Goal: Check status: Check status

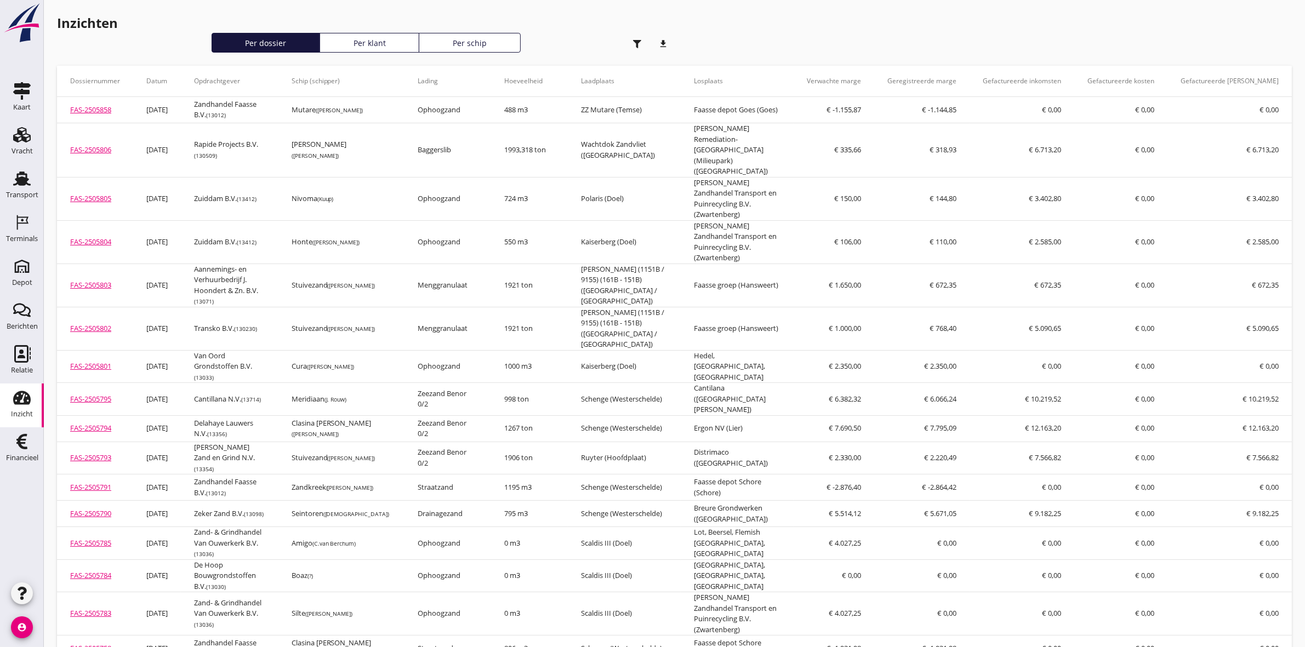
click at [637, 45] on use "button" at bounding box center [637, 44] width 8 height 8
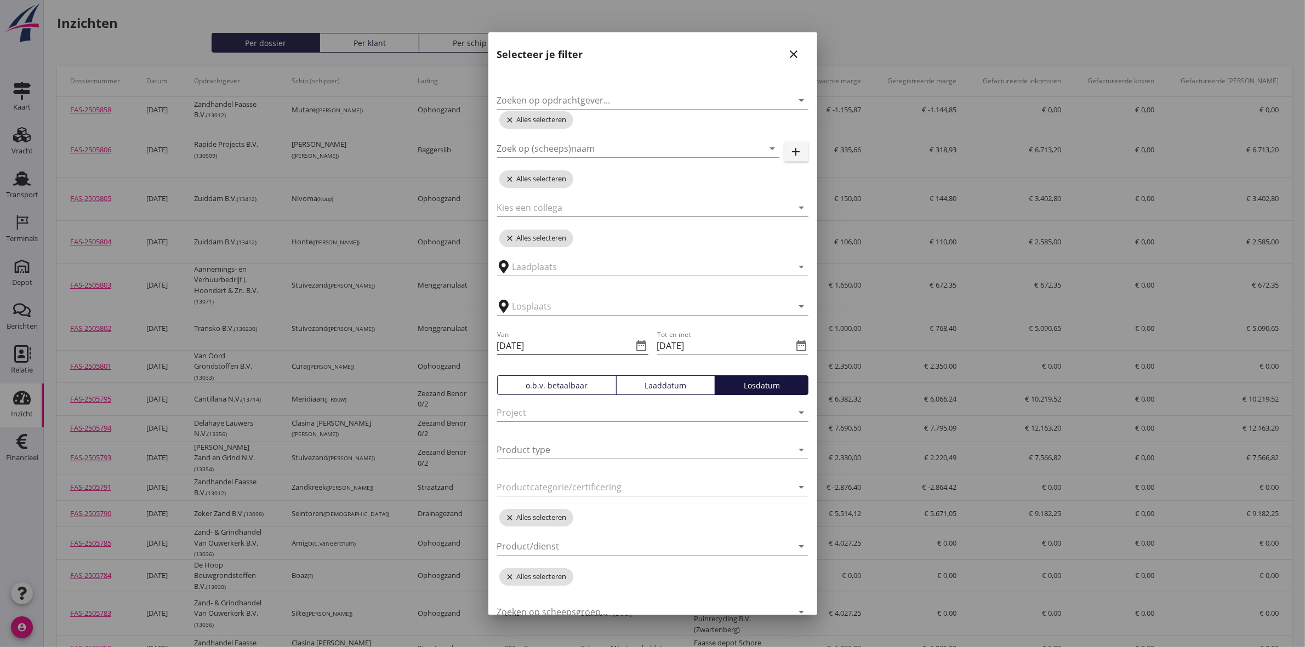
click at [642, 345] on icon "date_range" at bounding box center [641, 345] width 13 height 13
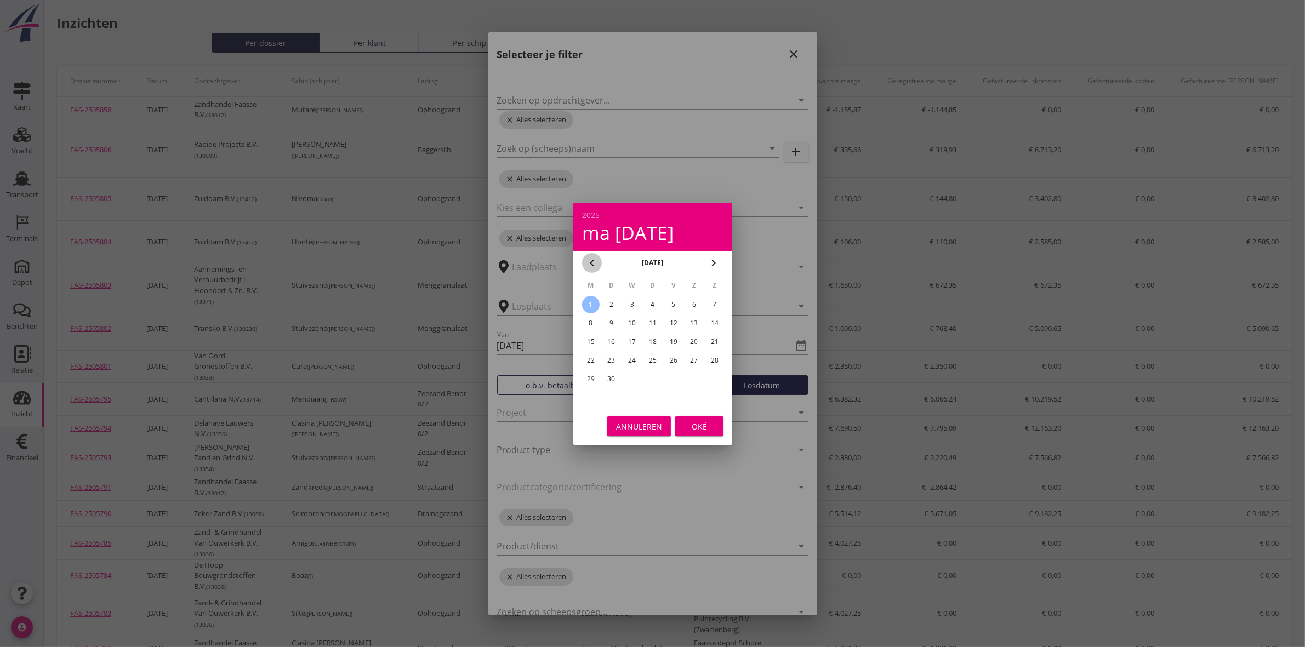
click at [595, 260] on icon "chevron_left" at bounding box center [591, 263] width 13 height 13
click at [716, 261] on icon "chevron_right" at bounding box center [713, 263] width 13 height 13
click at [676, 308] on div "1" at bounding box center [673, 305] width 18 height 18
type input "[DATE]"
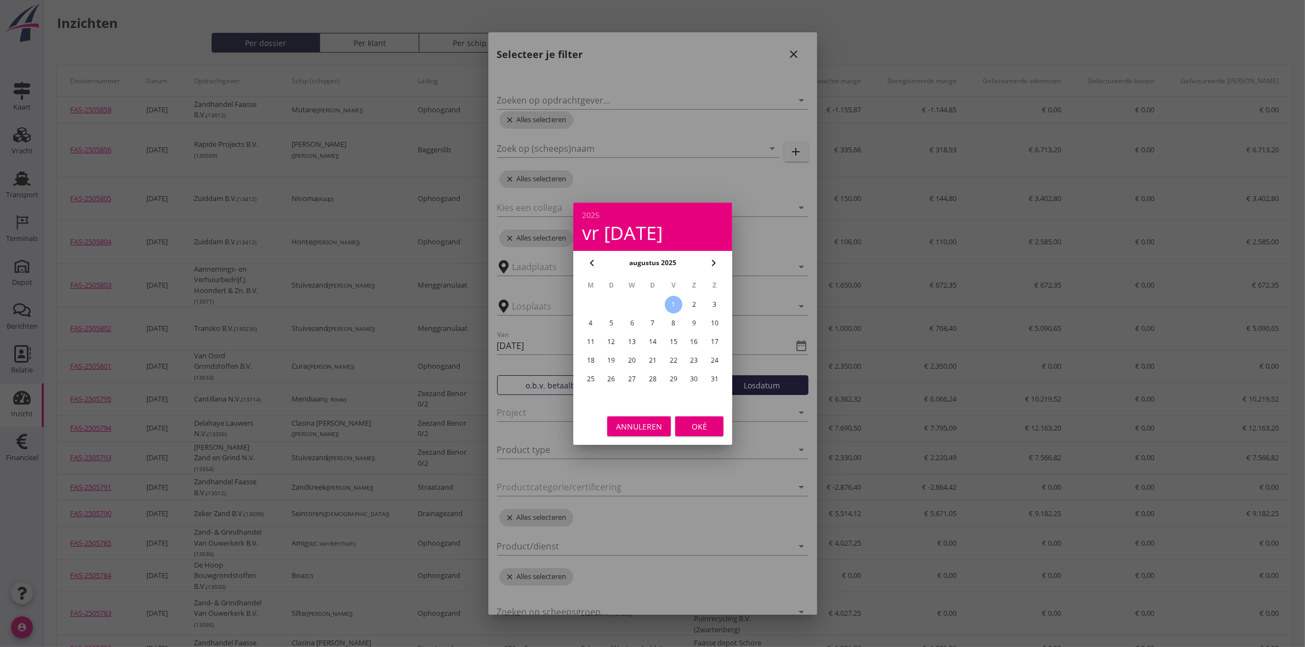
click at [705, 429] on div "Oké" at bounding box center [699, 426] width 31 height 12
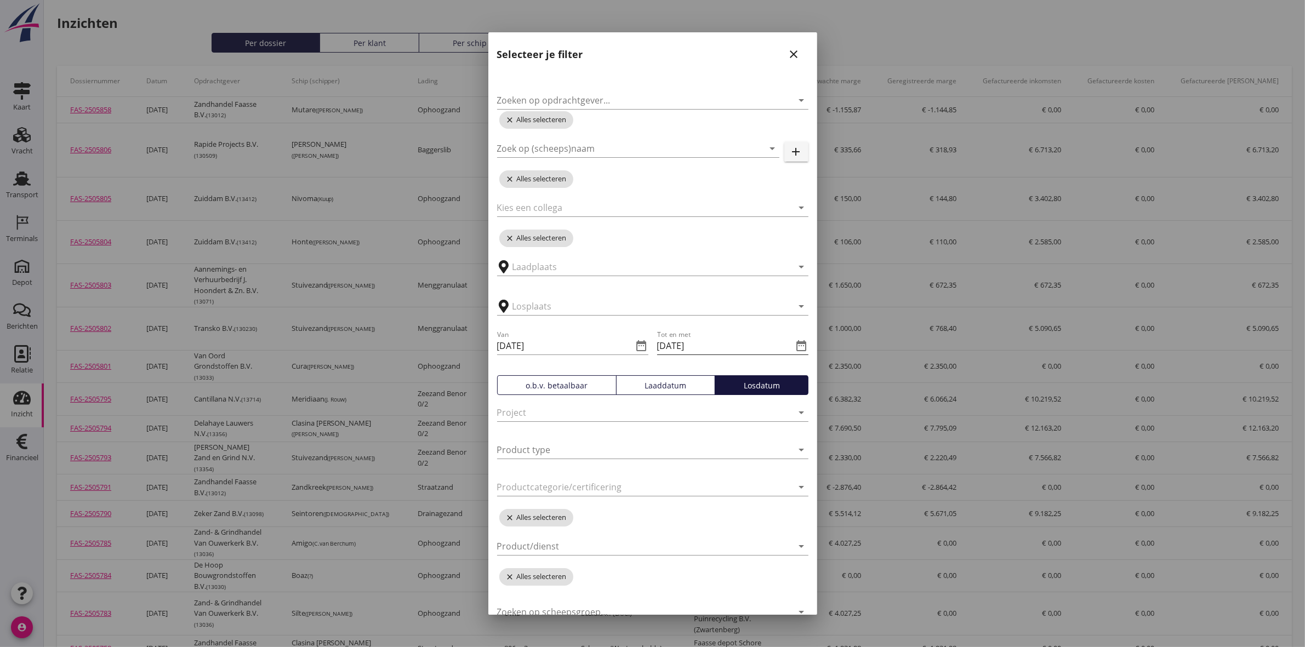
click at [795, 344] on icon "date_range" at bounding box center [801, 345] width 13 height 13
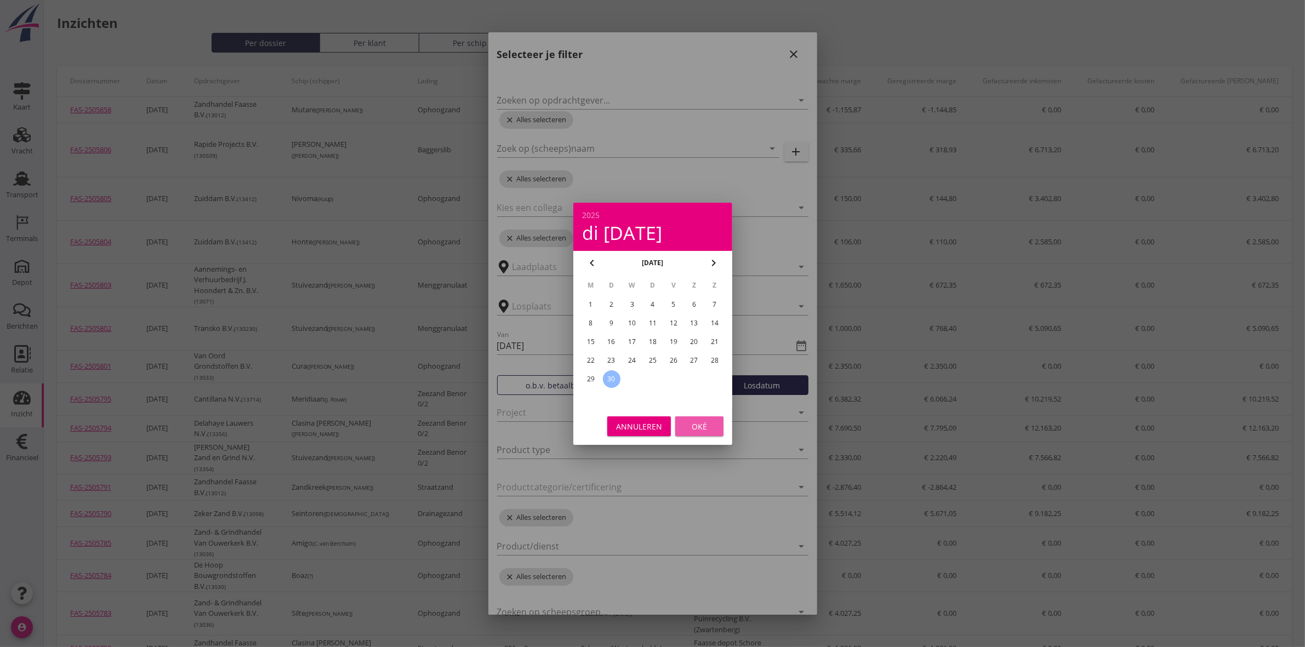
click at [687, 426] on div "Oké" at bounding box center [699, 426] width 31 height 12
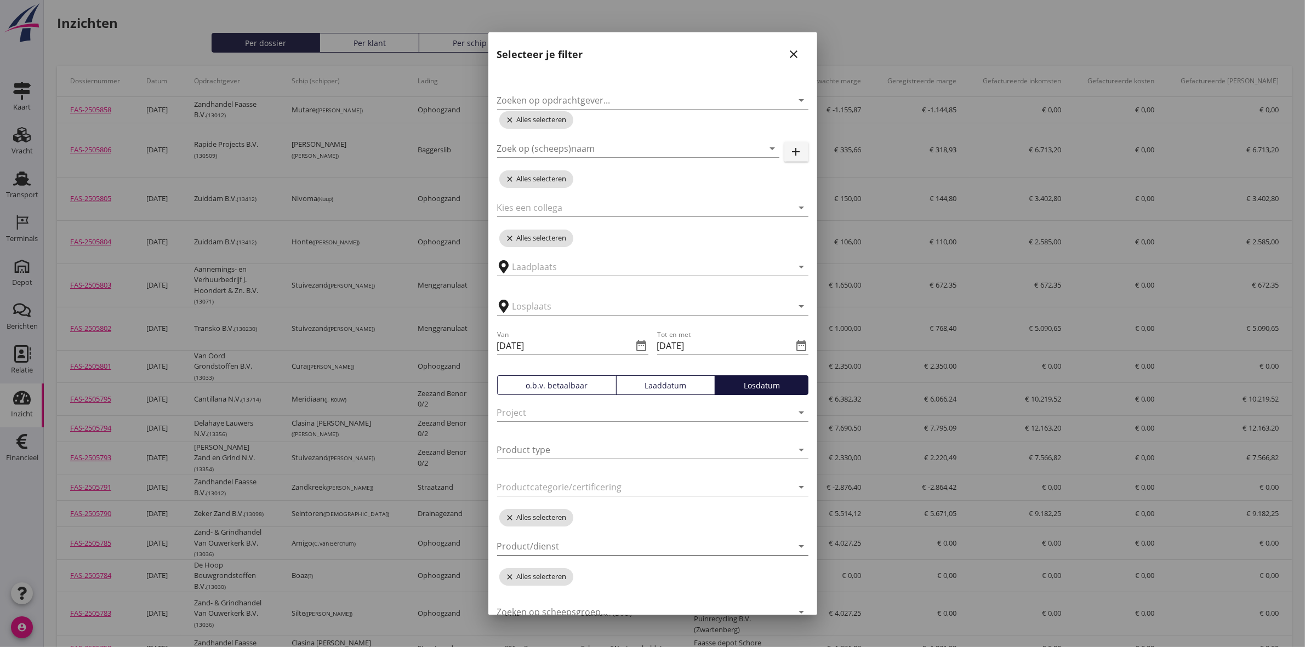
scroll to position [51, 0]
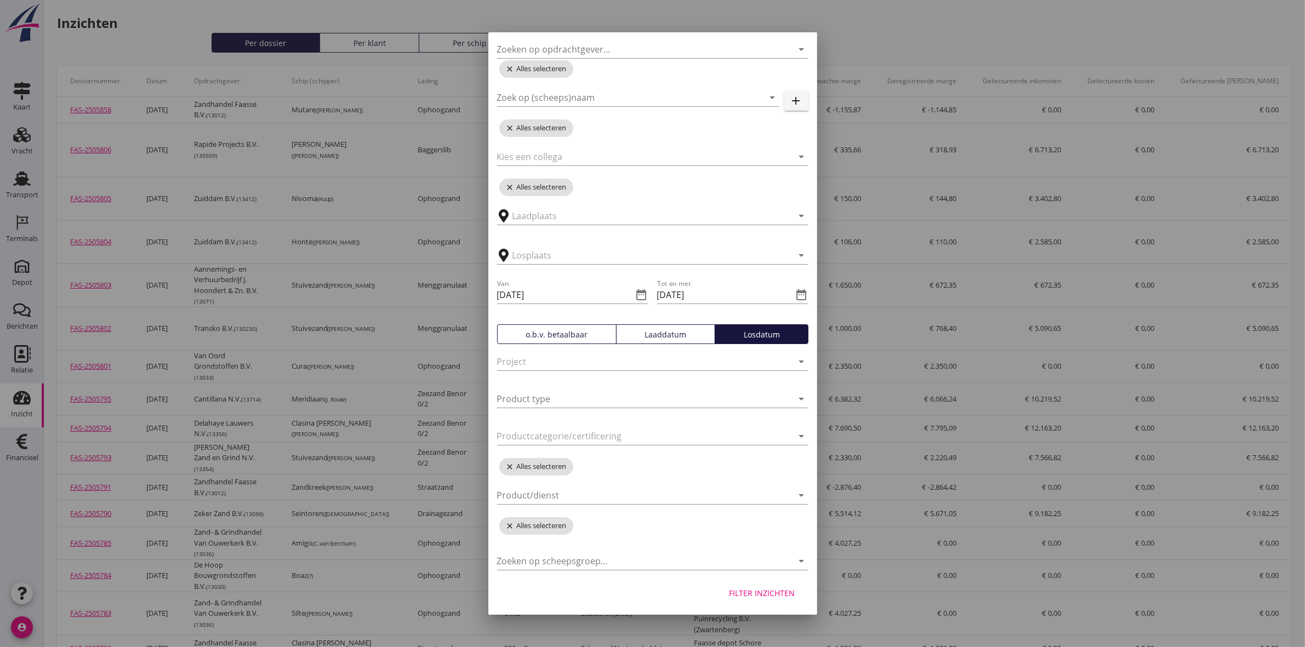
click at [730, 590] on div "Filter inzichten" at bounding box center [763, 594] width 66 height 12
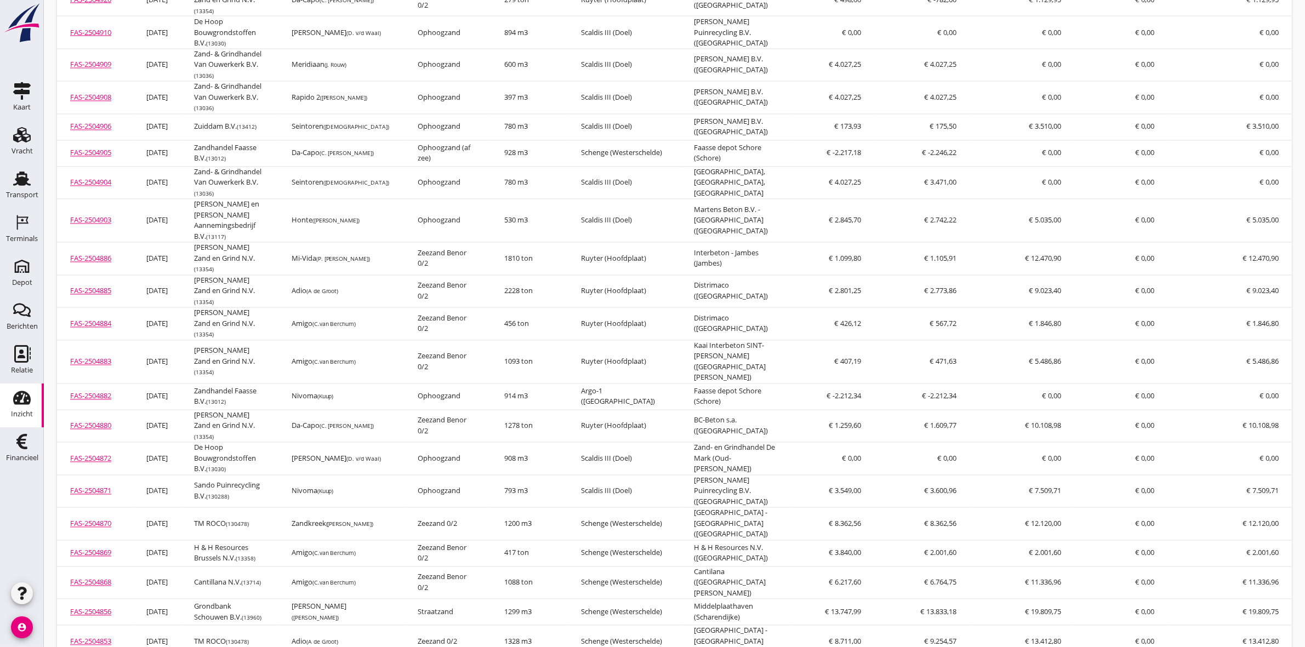
scroll to position [7964, 0]
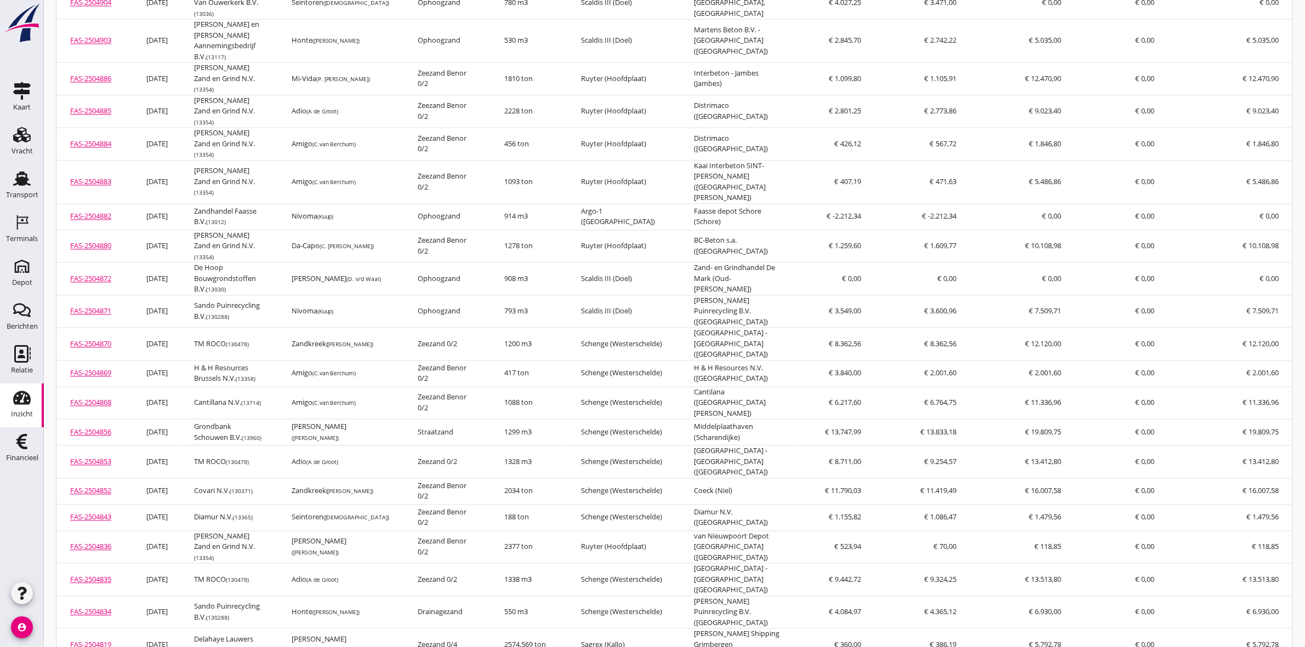
drag, startPoint x: 1094, startPoint y: 625, endPoint x: 1050, endPoint y: 628, distance: 44.5
copy td "€ 2.176.217,61"
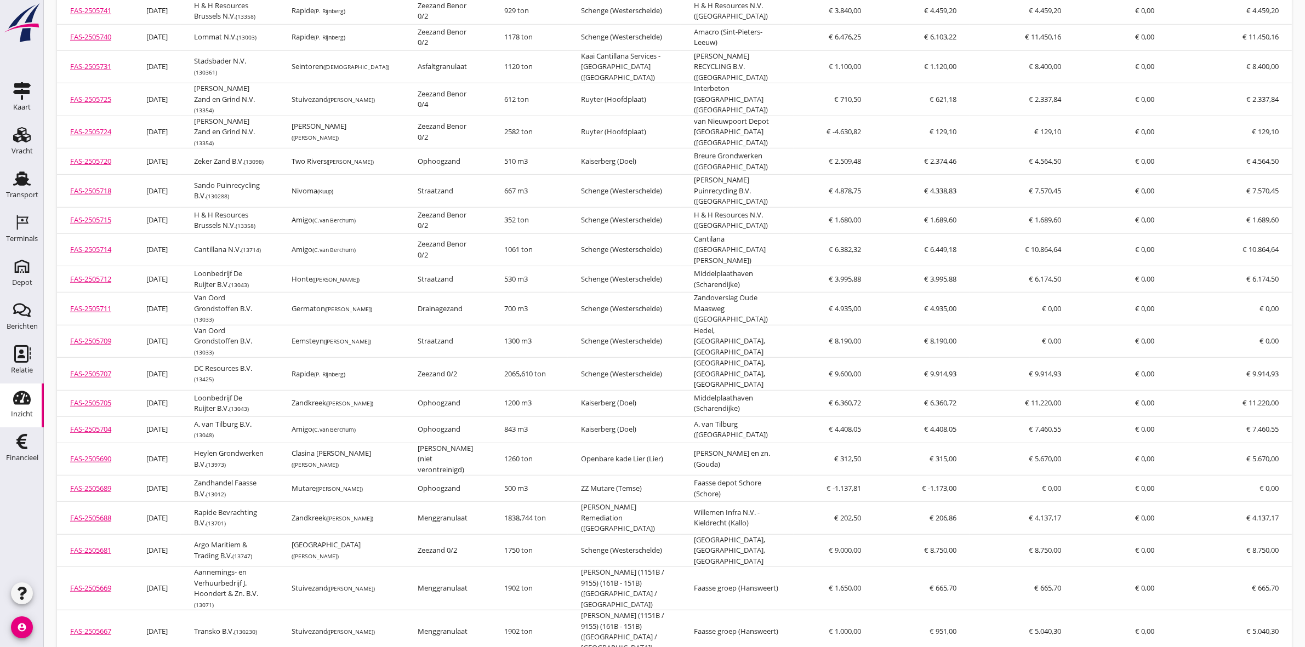
scroll to position [0, 0]
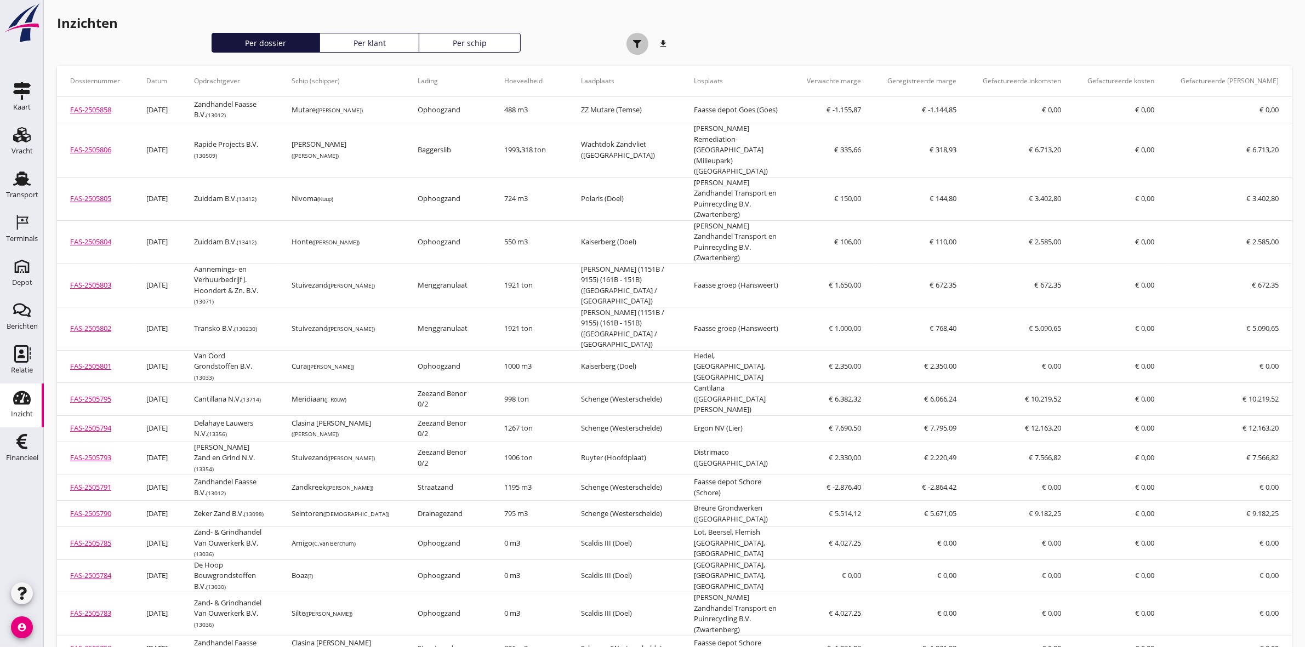
click at [632, 47] on div "button" at bounding box center [637, 44] width 22 height 22
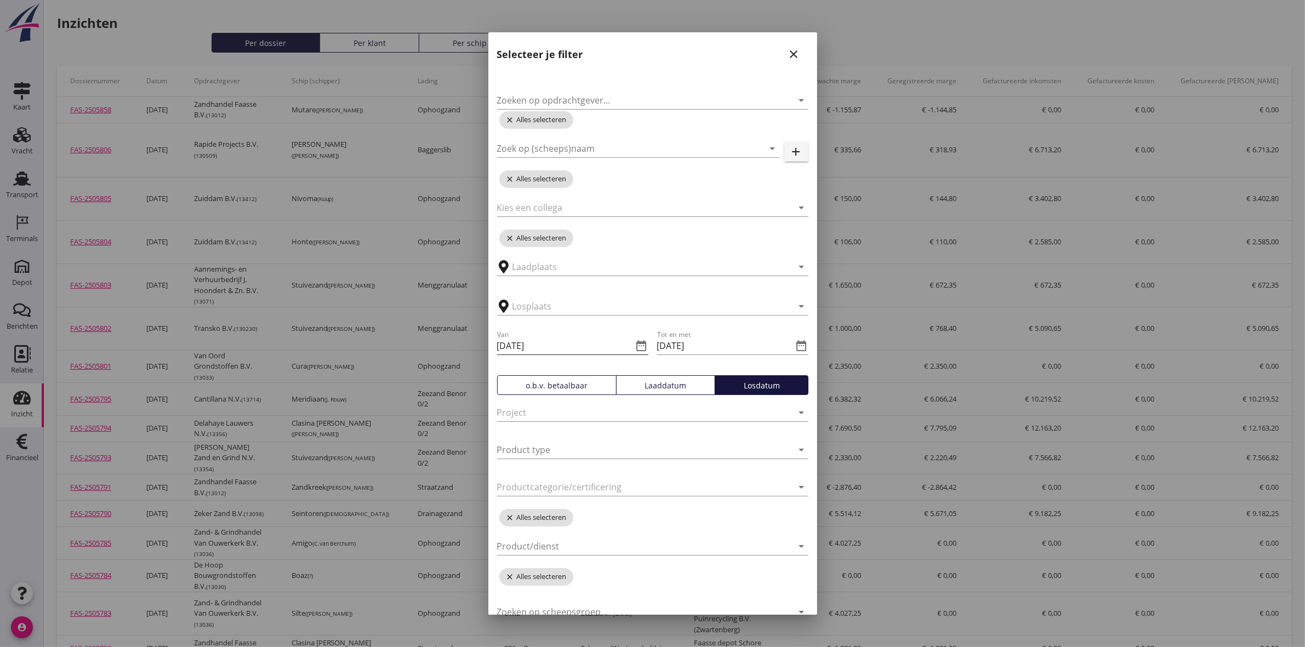
click at [639, 346] on icon "date_range" at bounding box center [641, 345] width 13 height 13
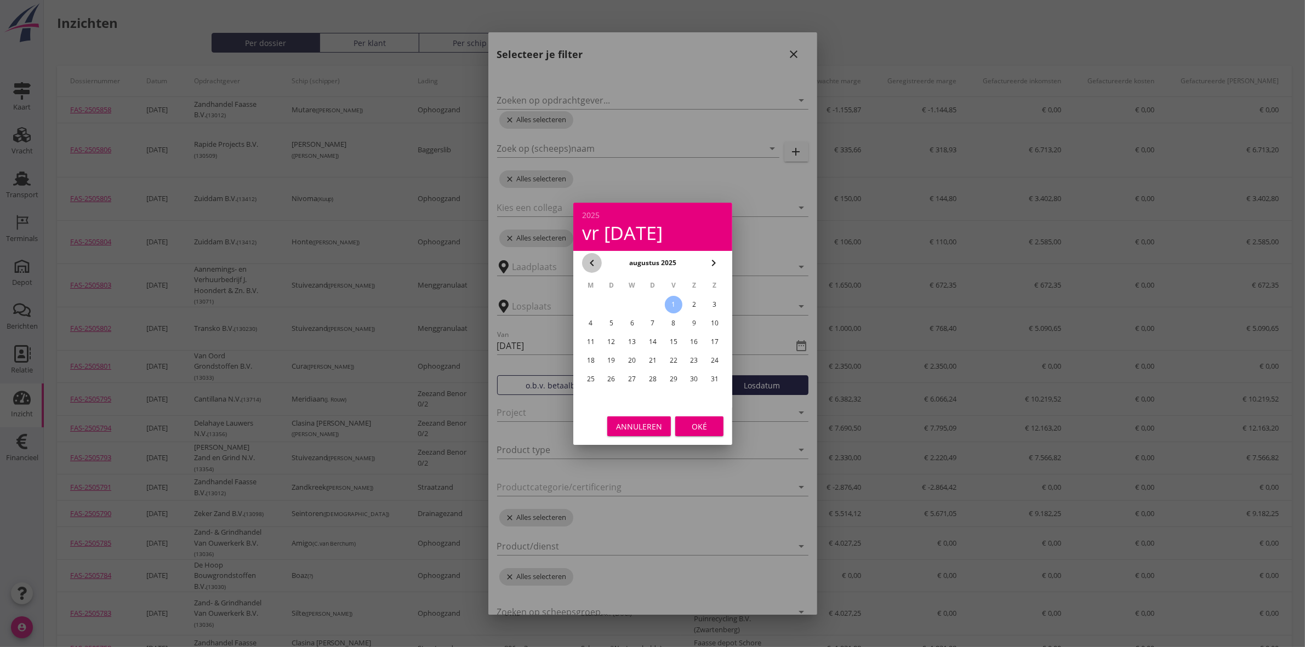
click at [592, 264] on icon "chevron_left" at bounding box center [591, 263] width 13 height 13
click at [591, 265] on icon "chevron_left" at bounding box center [591, 263] width 13 height 13
click at [592, 265] on icon "chevron_left" at bounding box center [591, 263] width 13 height 13
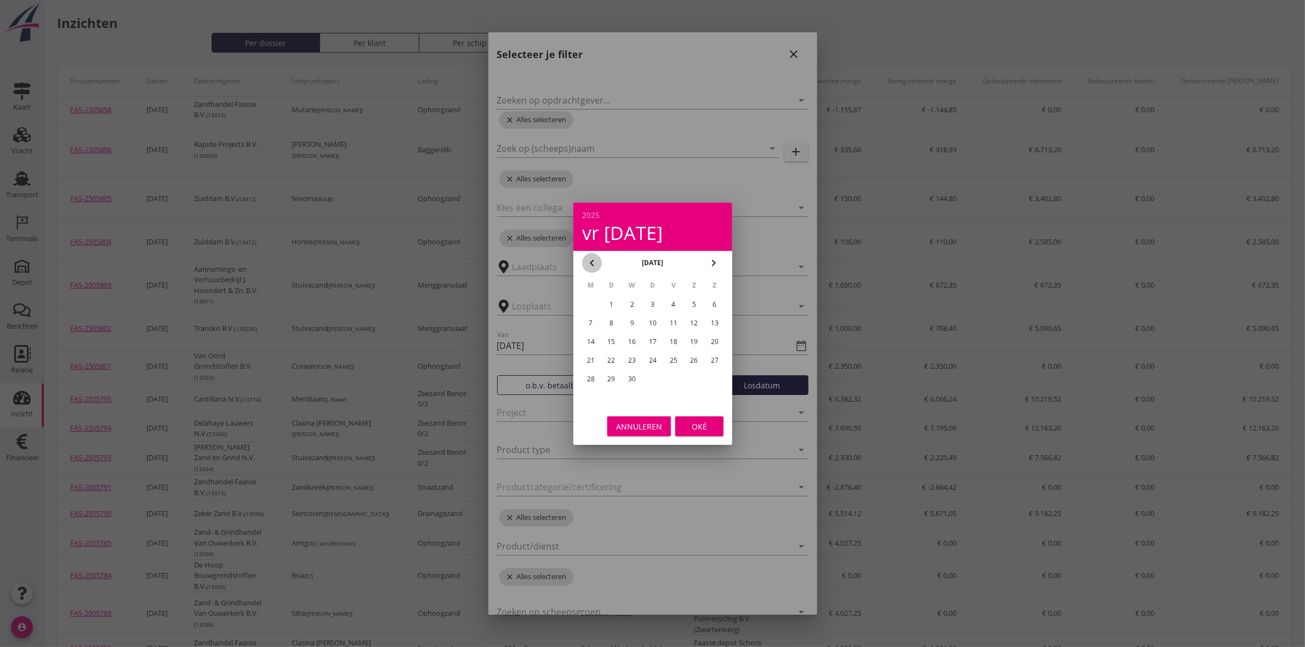
click at [592, 265] on icon "chevron_left" at bounding box center [591, 263] width 13 height 13
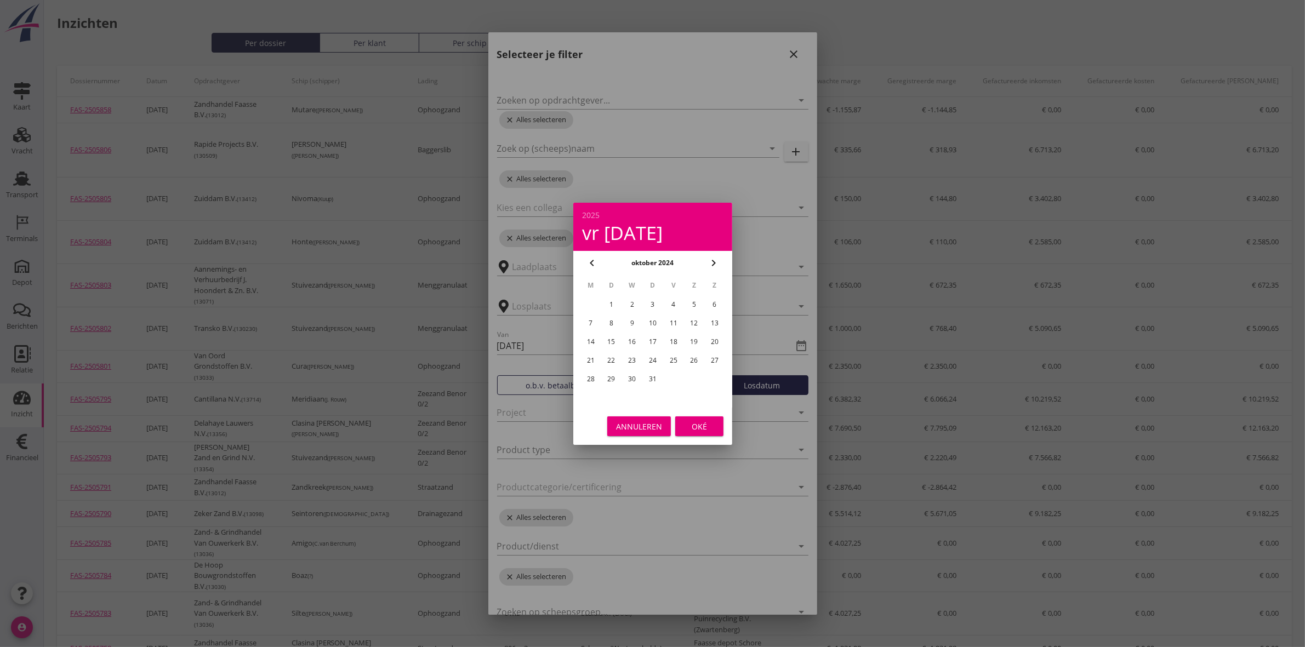
click at [592, 265] on icon "chevron_left" at bounding box center [591, 263] width 13 height 13
click at [652, 304] on div "1" at bounding box center [652, 305] width 18 height 18
type input "[DATE]"
click at [692, 429] on div "Oké" at bounding box center [699, 426] width 31 height 12
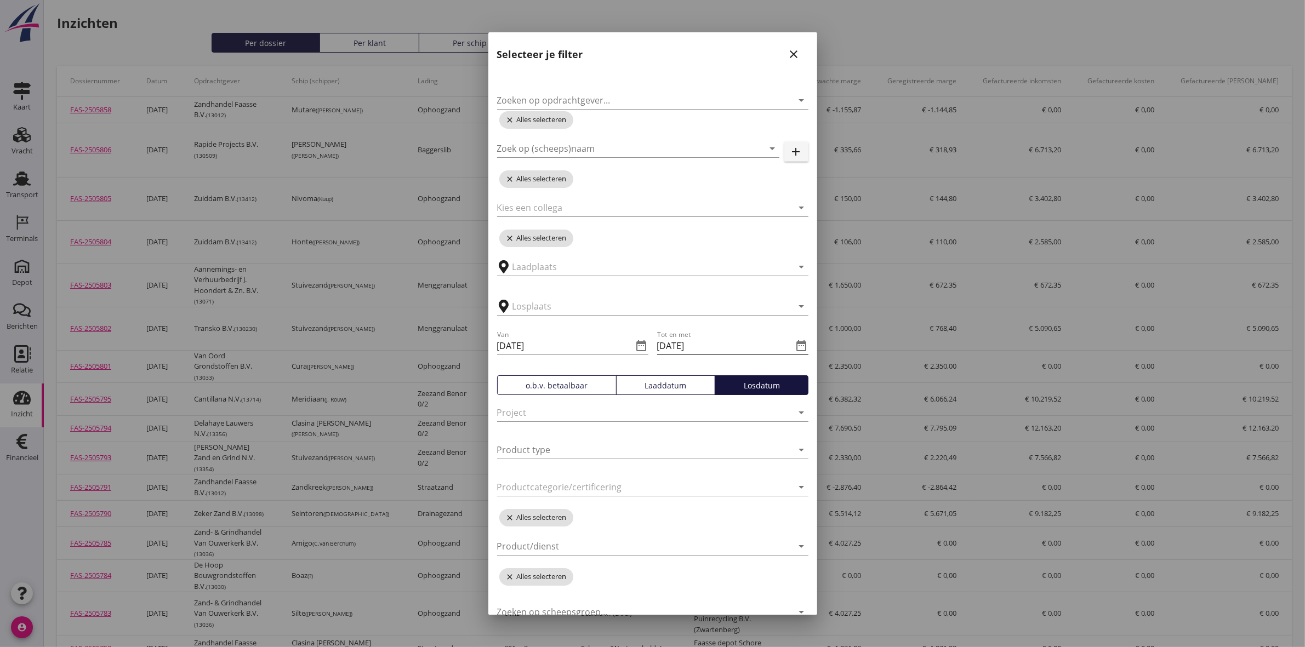
click at [795, 345] on icon "date_range" at bounding box center [801, 345] width 13 height 13
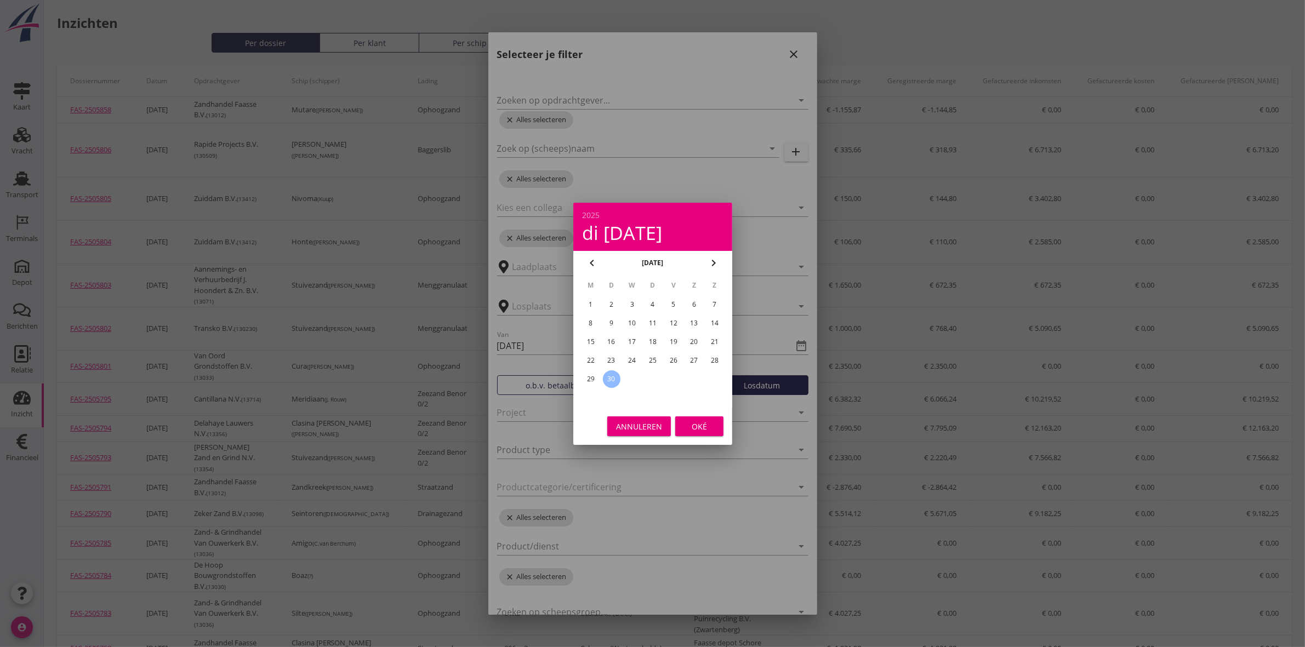
click at [587, 264] on icon "chevron_left" at bounding box center [591, 263] width 13 height 13
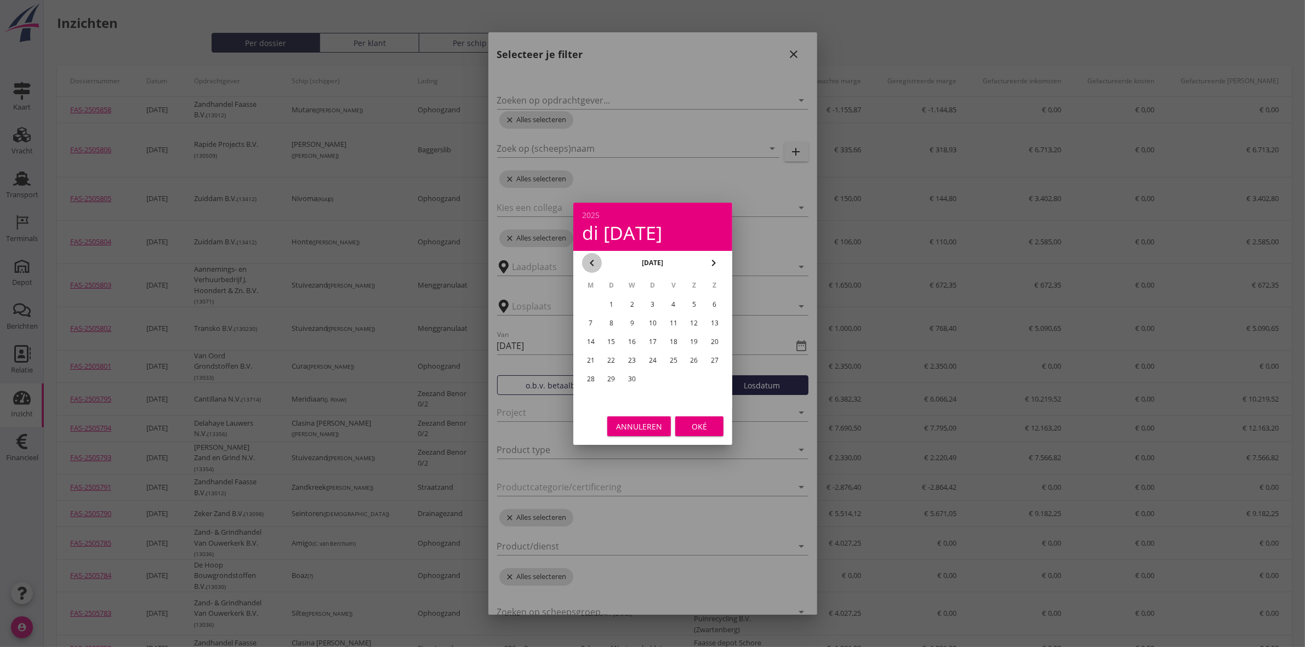
click at [587, 264] on icon "chevron_left" at bounding box center [591, 263] width 13 height 13
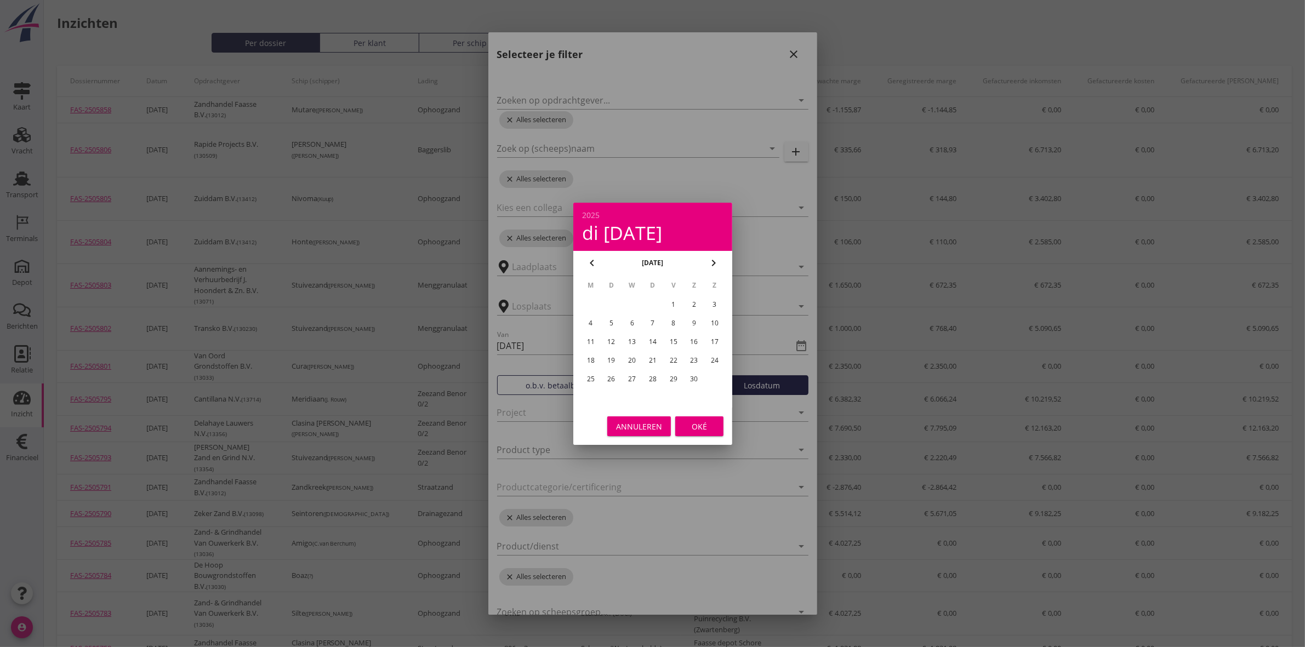
click at [587, 264] on icon "chevron_left" at bounding box center [591, 263] width 13 height 13
click at [592, 393] on div "30" at bounding box center [591, 398] width 18 height 18
type input "[DATE]"
click at [696, 429] on div "Oké" at bounding box center [699, 426] width 31 height 12
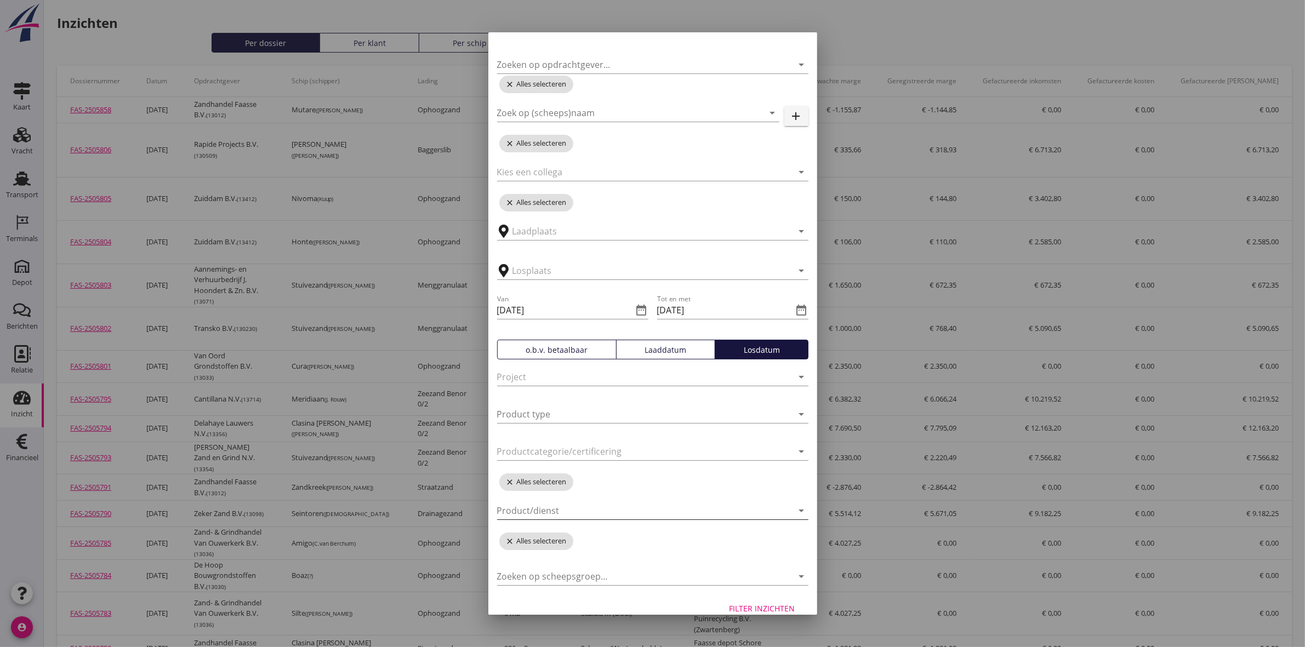
scroll to position [51, 0]
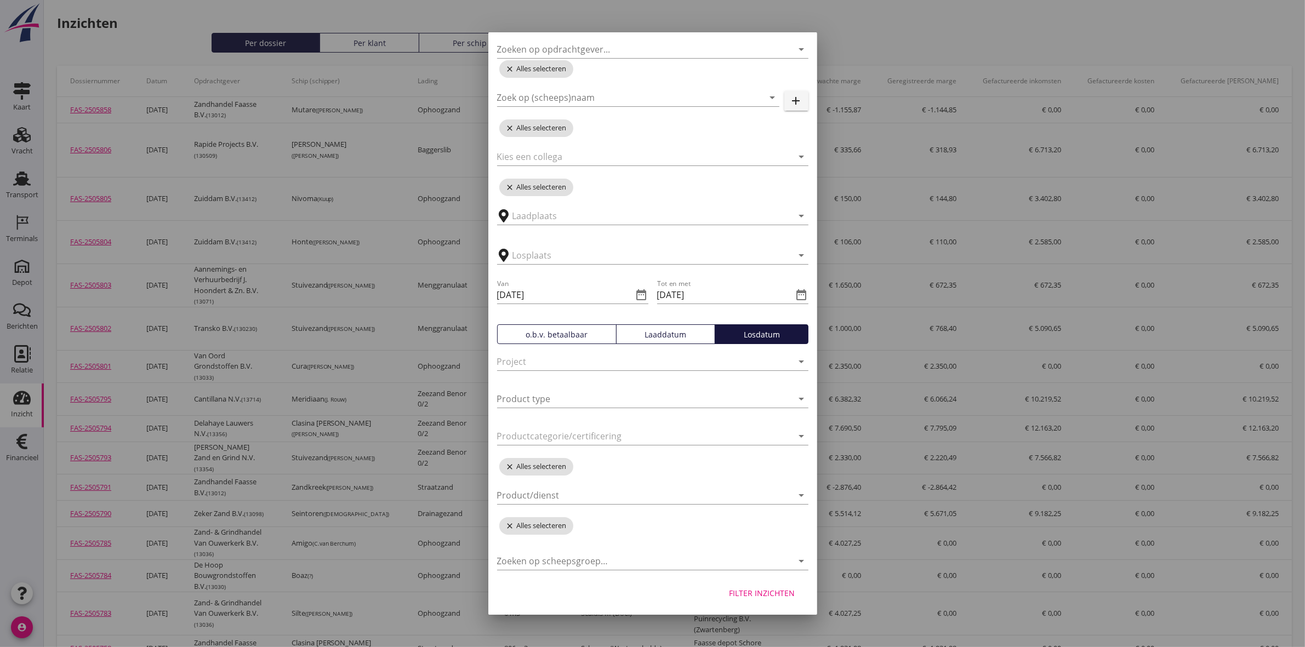
click at [738, 590] on div "Filter inzichten" at bounding box center [763, 594] width 66 height 12
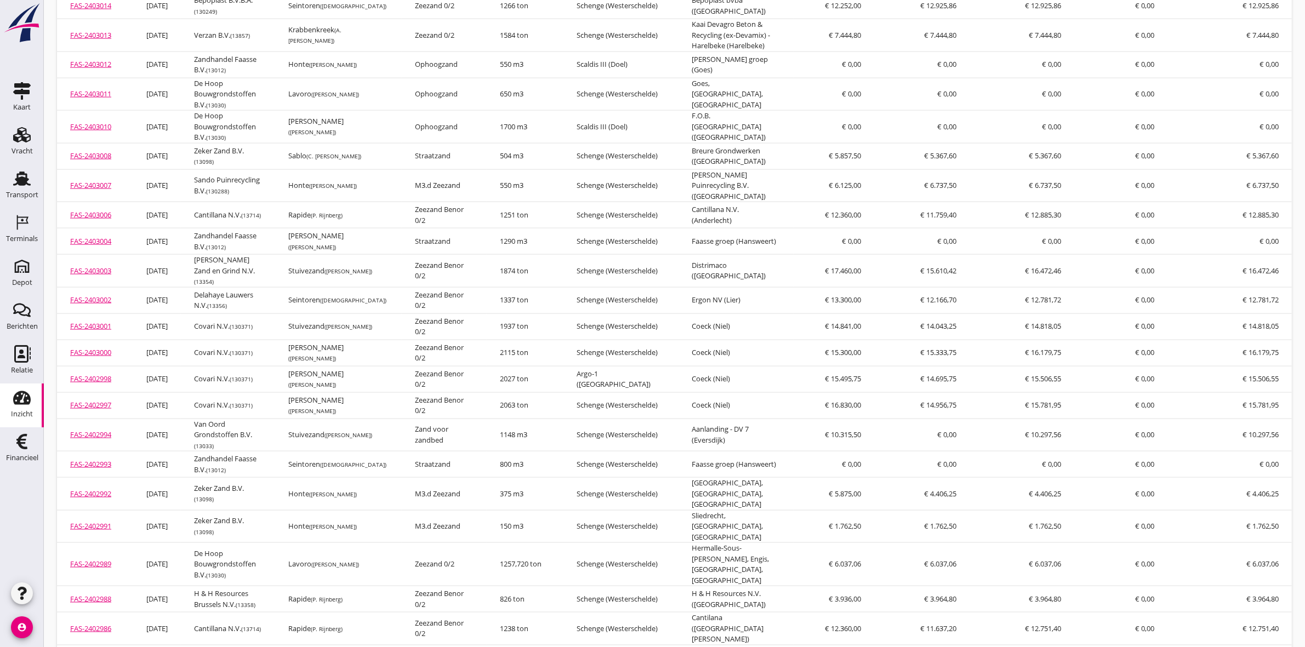
scroll to position [7165, 0]
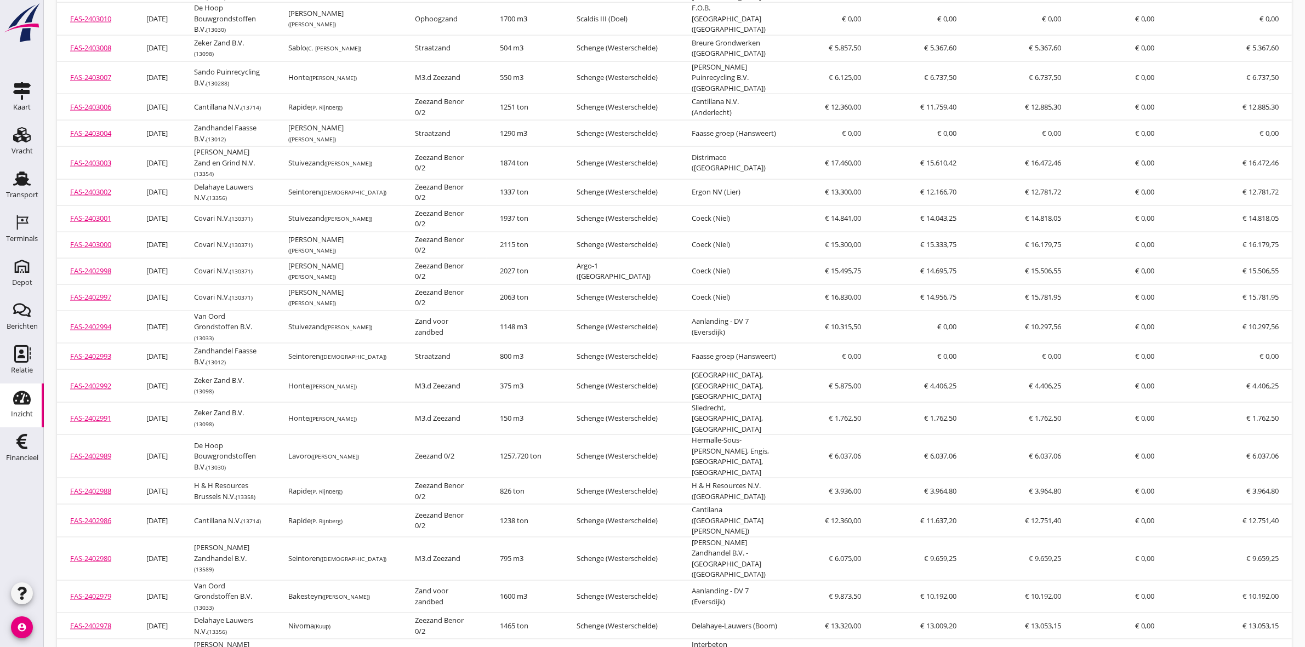
drag, startPoint x: 1101, startPoint y: 622, endPoint x: 1046, endPoint y: 628, distance: 55.1
copy td "€ 2.211.632,68"
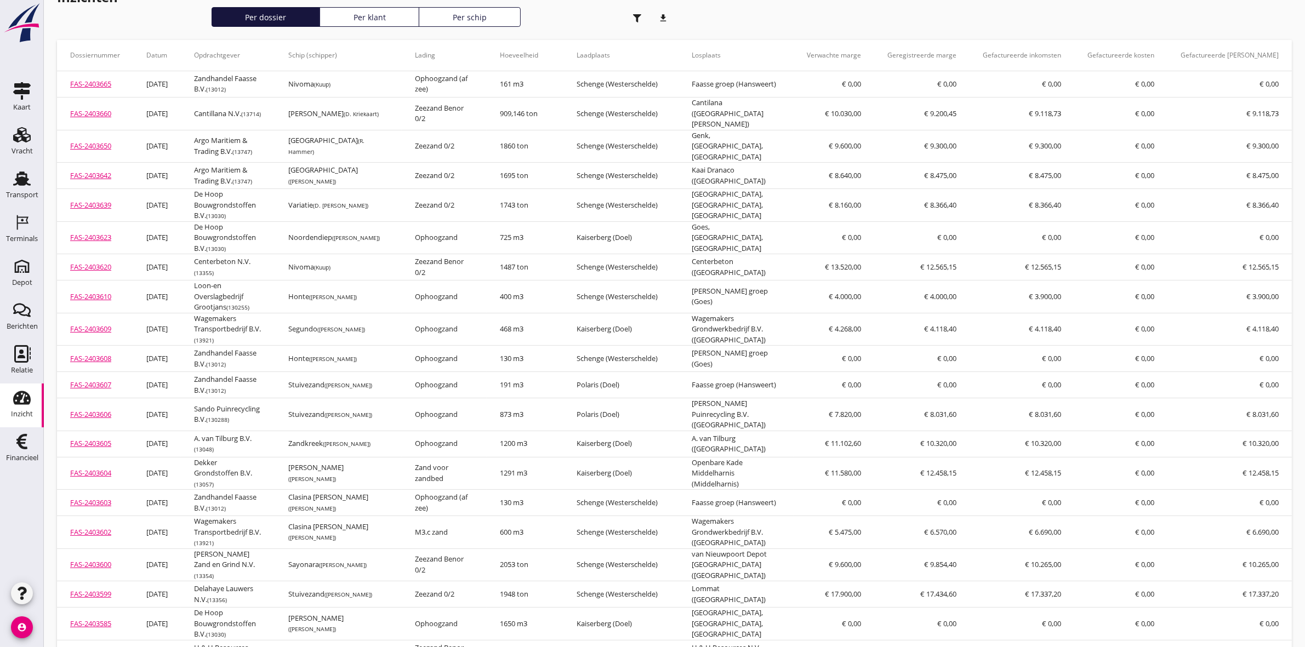
scroll to position [0, 0]
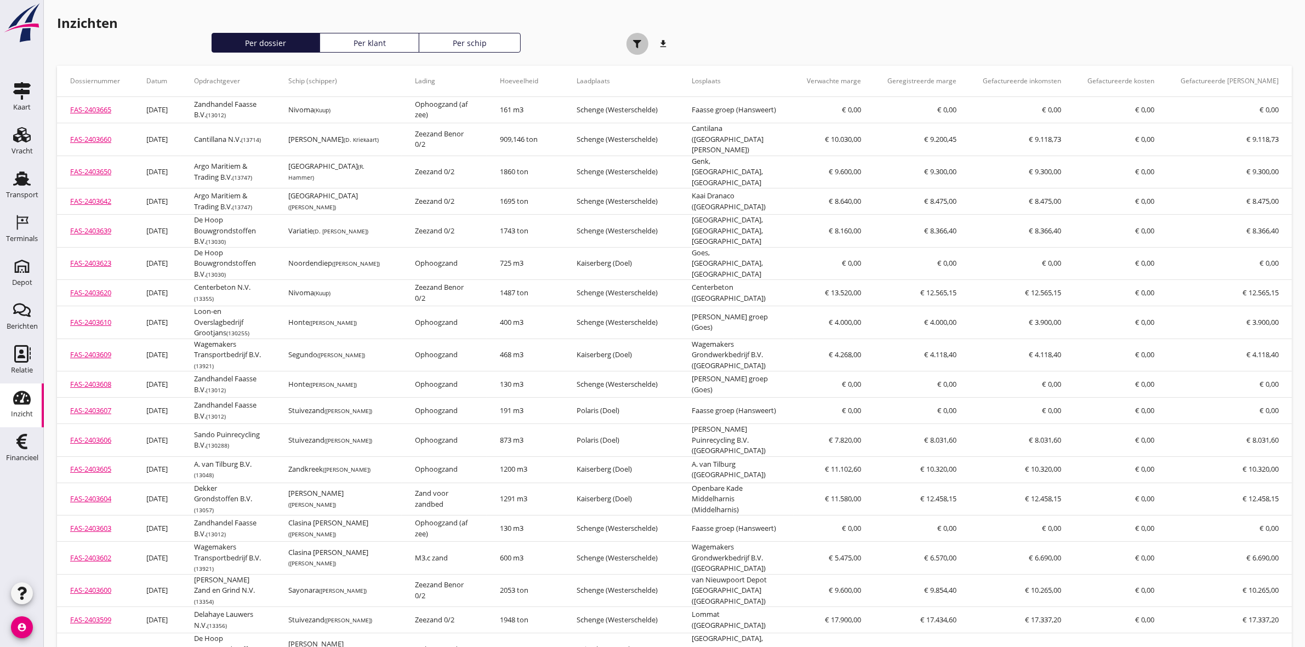
click at [636, 45] on icon "button" at bounding box center [637, 44] width 8 height 8
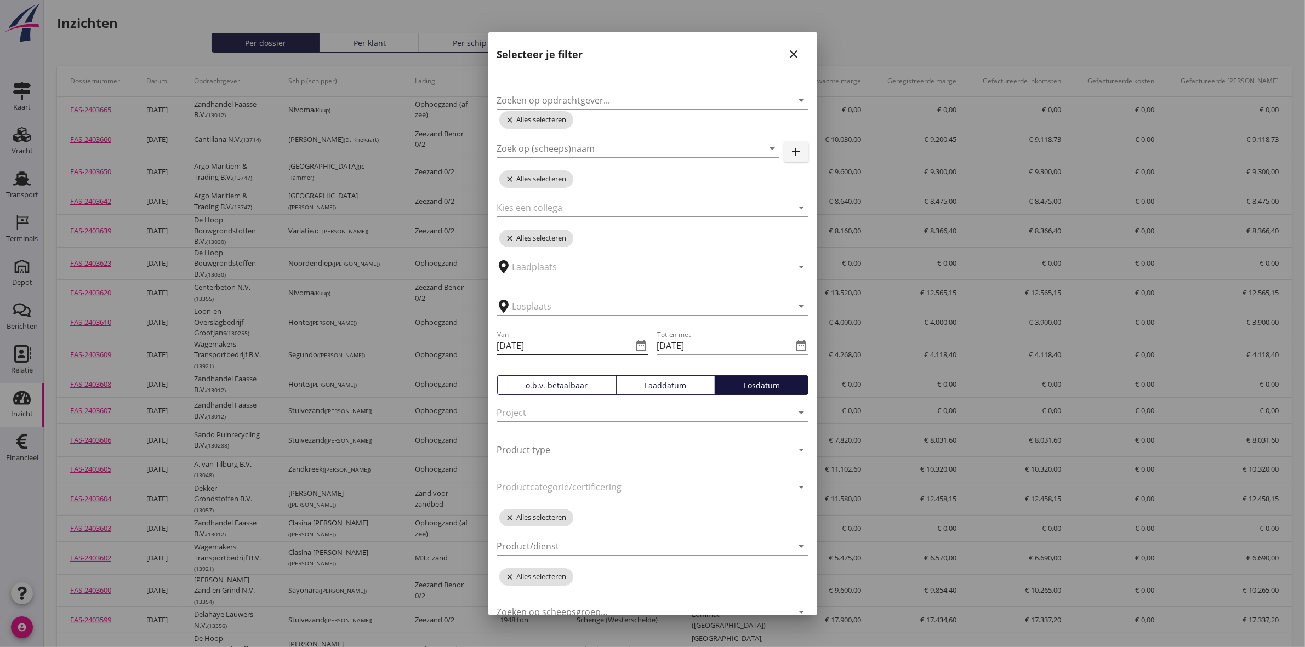
click at [640, 351] on icon "date_range" at bounding box center [641, 345] width 13 height 13
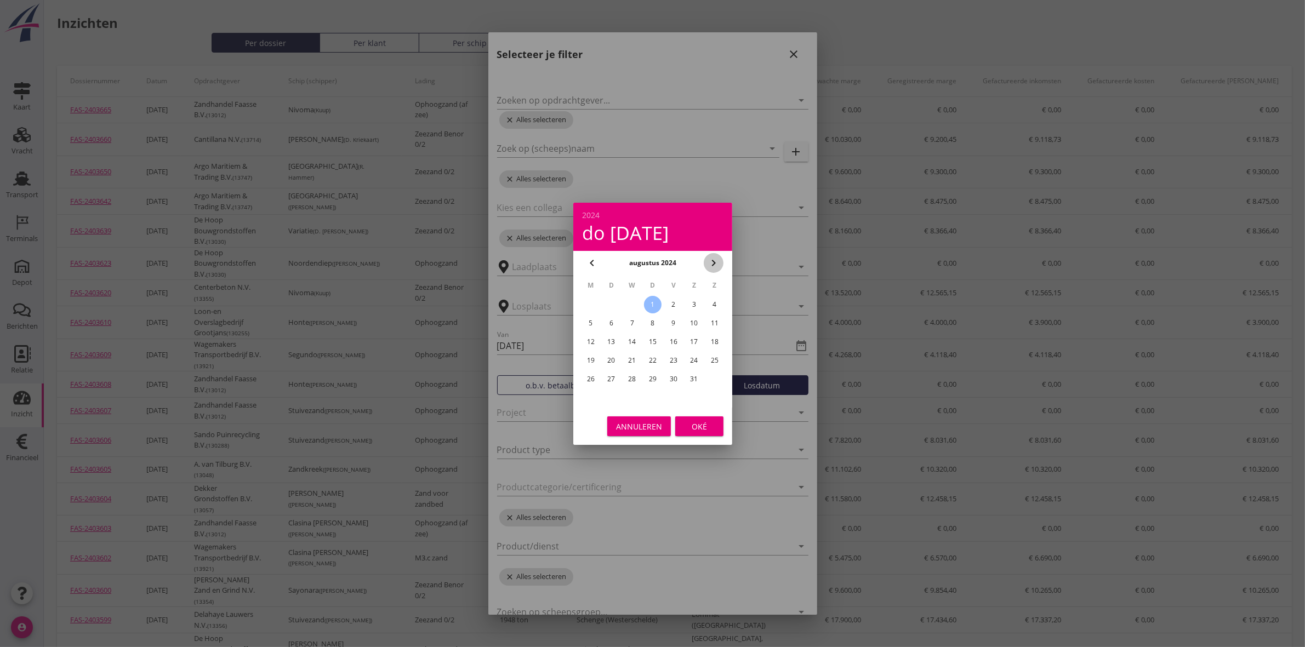
click at [713, 257] on icon "chevron_right" at bounding box center [713, 263] width 13 height 13
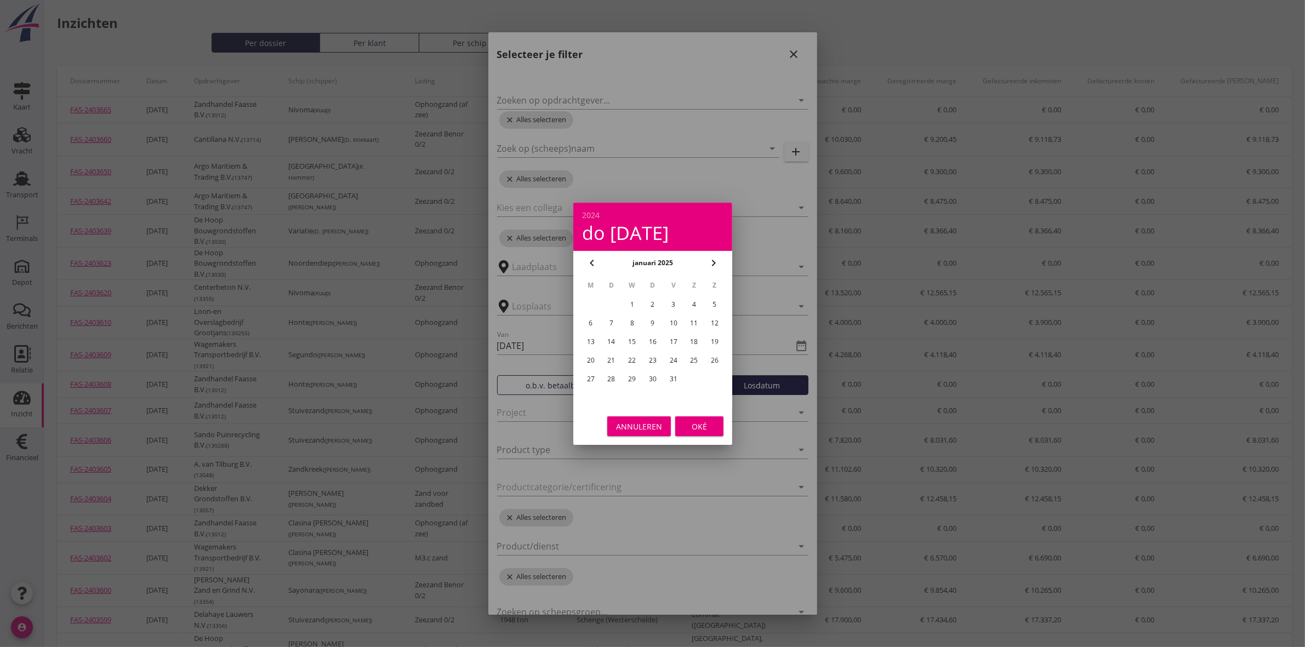
click at [631, 302] on div "1" at bounding box center [632, 305] width 18 height 18
type input "[DATE]"
click at [688, 423] on div "Oké" at bounding box center [699, 426] width 31 height 12
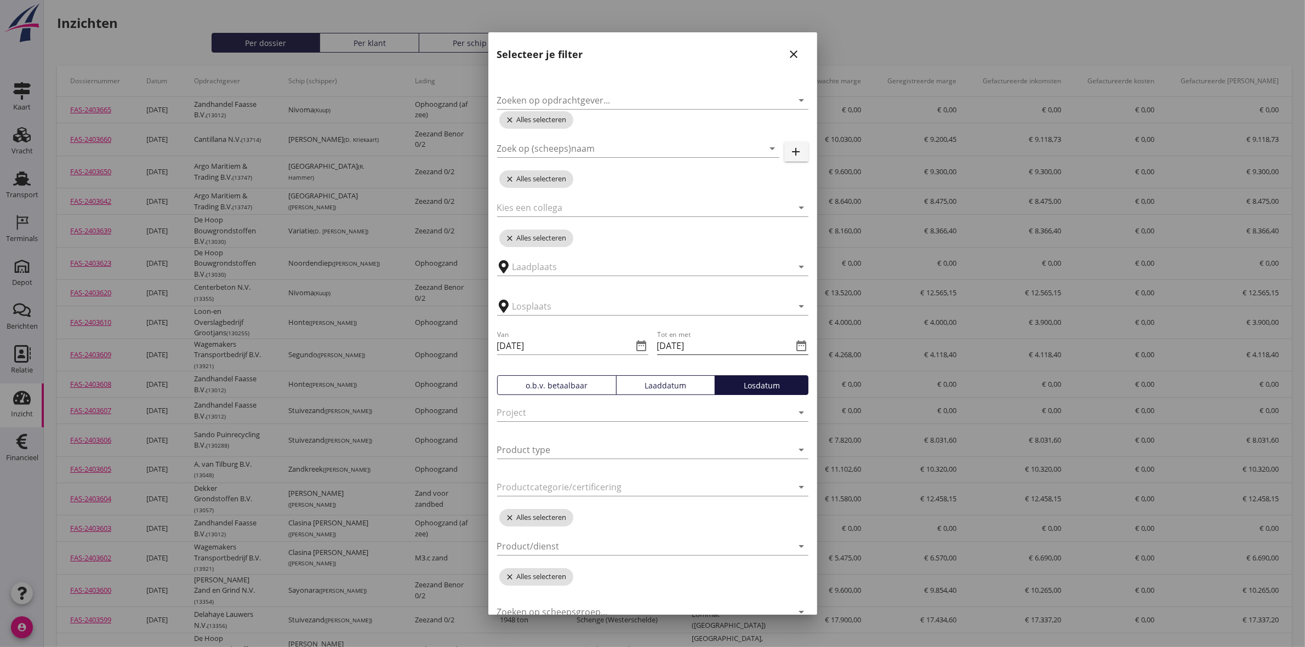
click at [795, 345] on icon "date_range" at bounding box center [801, 345] width 13 height 13
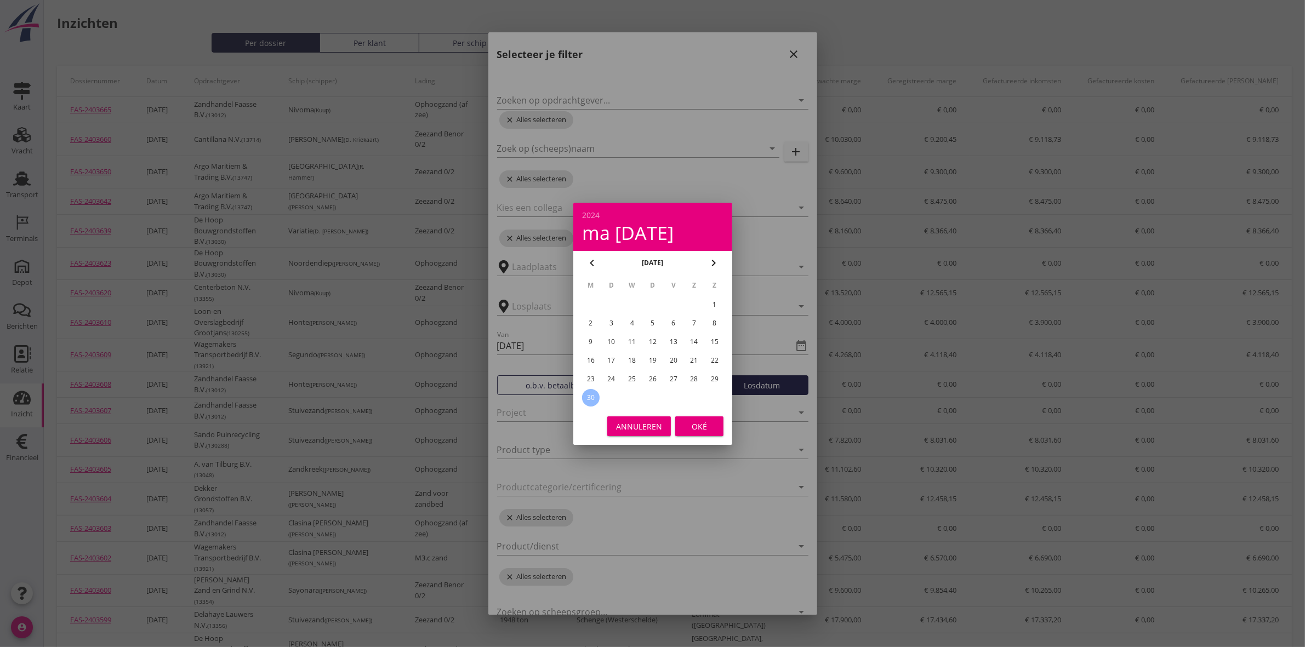
click at [716, 264] on icon "chevron_right" at bounding box center [713, 263] width 13 height 13
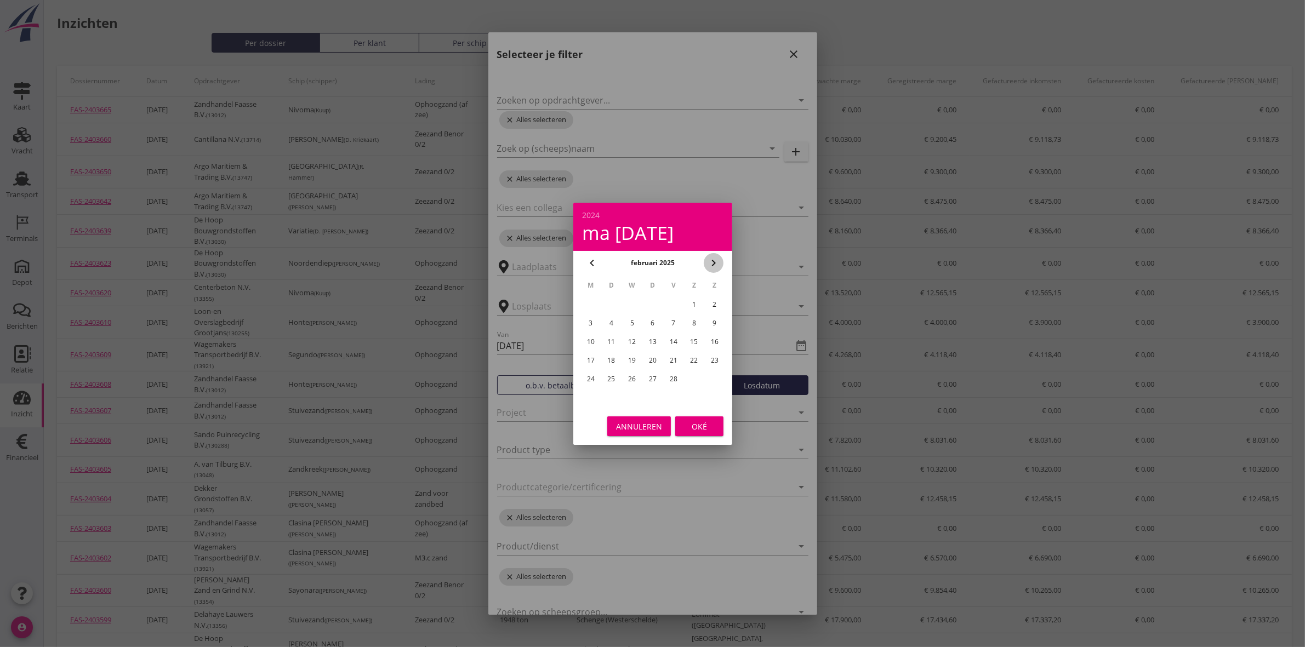
click at [716, 264] on icon "chevron_right" at bounding box center [713, 263] width 13 height 13
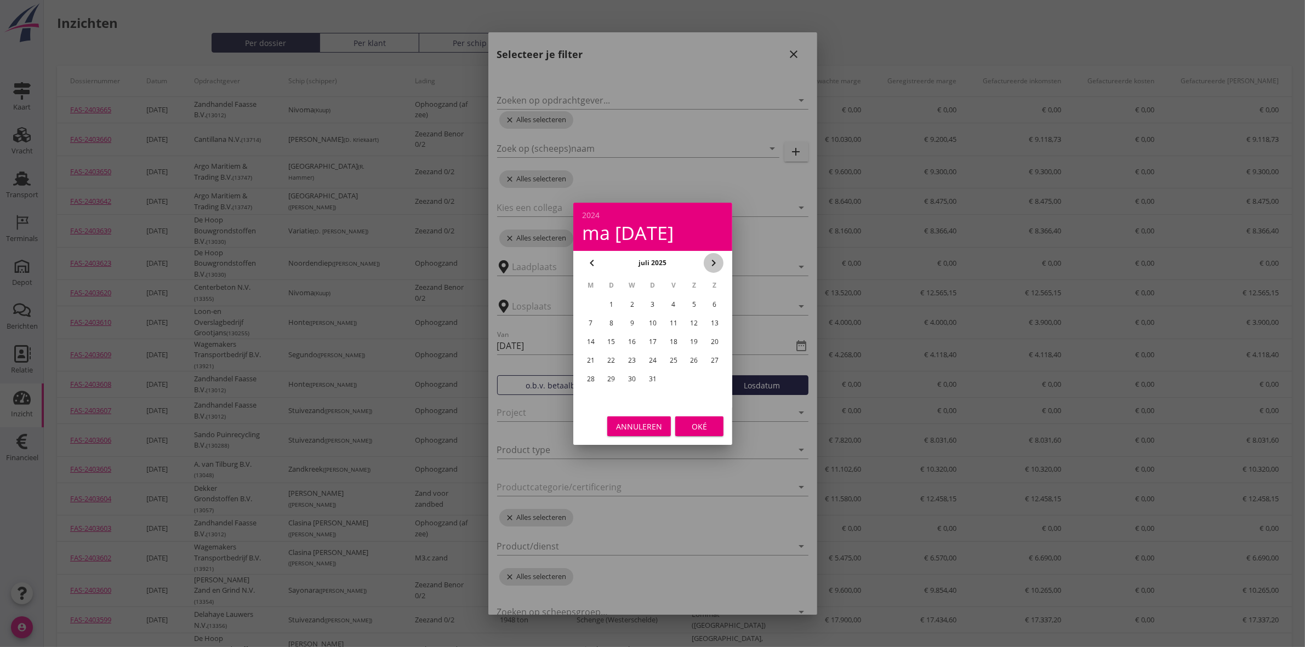
click at [716, 264] on icon "chevron_right" at bounding box center [713, 263] width 13 height 13
click at [611, 378] on div "30" at bounding box center [611, 380] width 18 height 18
type input "[DATE]"
click at [706, 429] on div "Oké" at bounding box center [699, 426] width 31 height 12
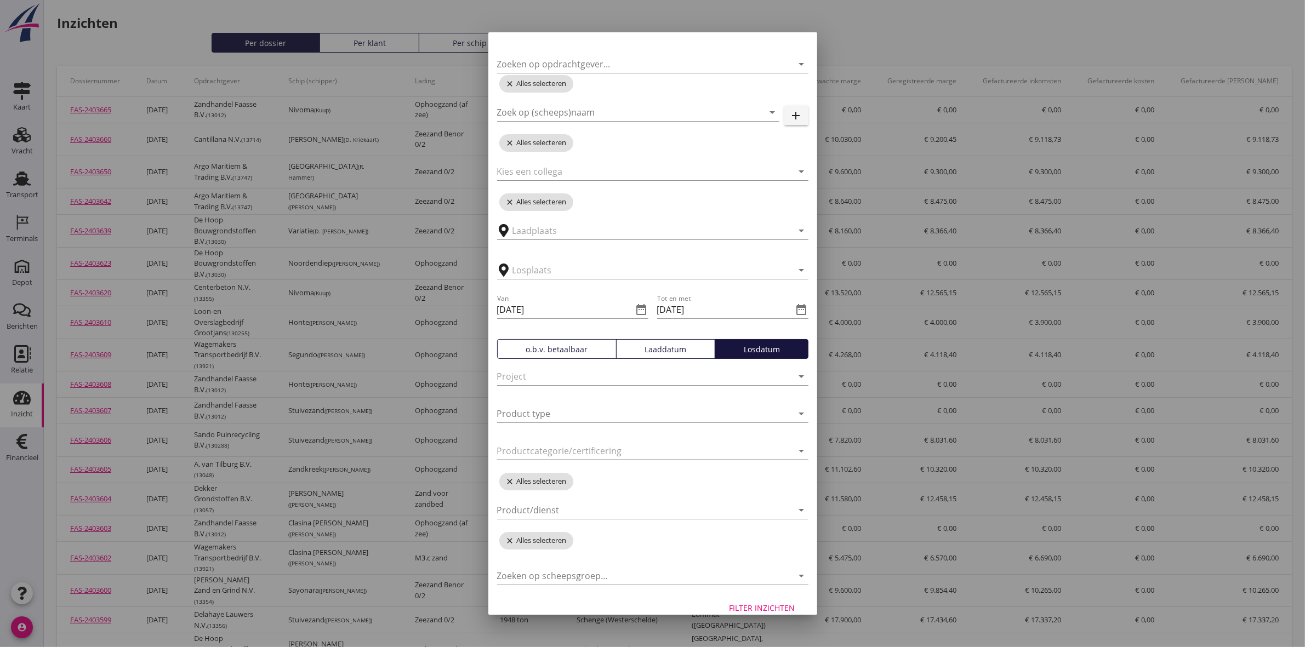
scroll to position [51, 0]
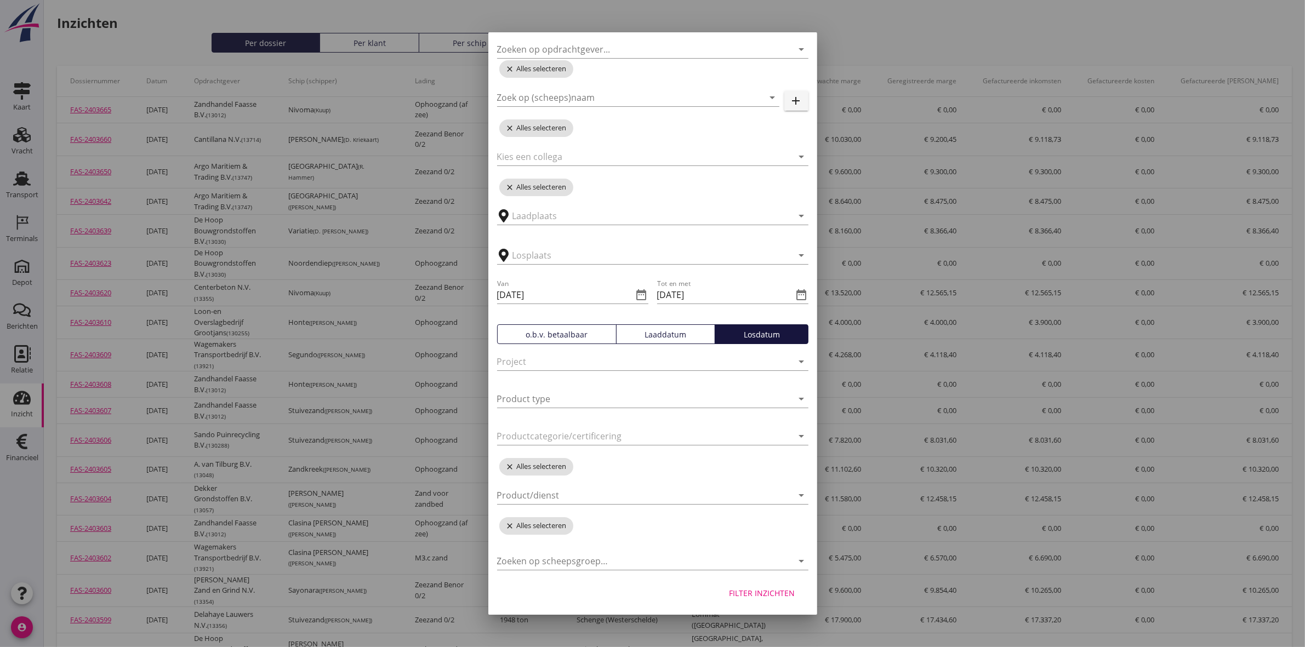
click at [754, 594] on div "Filter inzichten" at bounding box center [763, 594] width 66 height 12
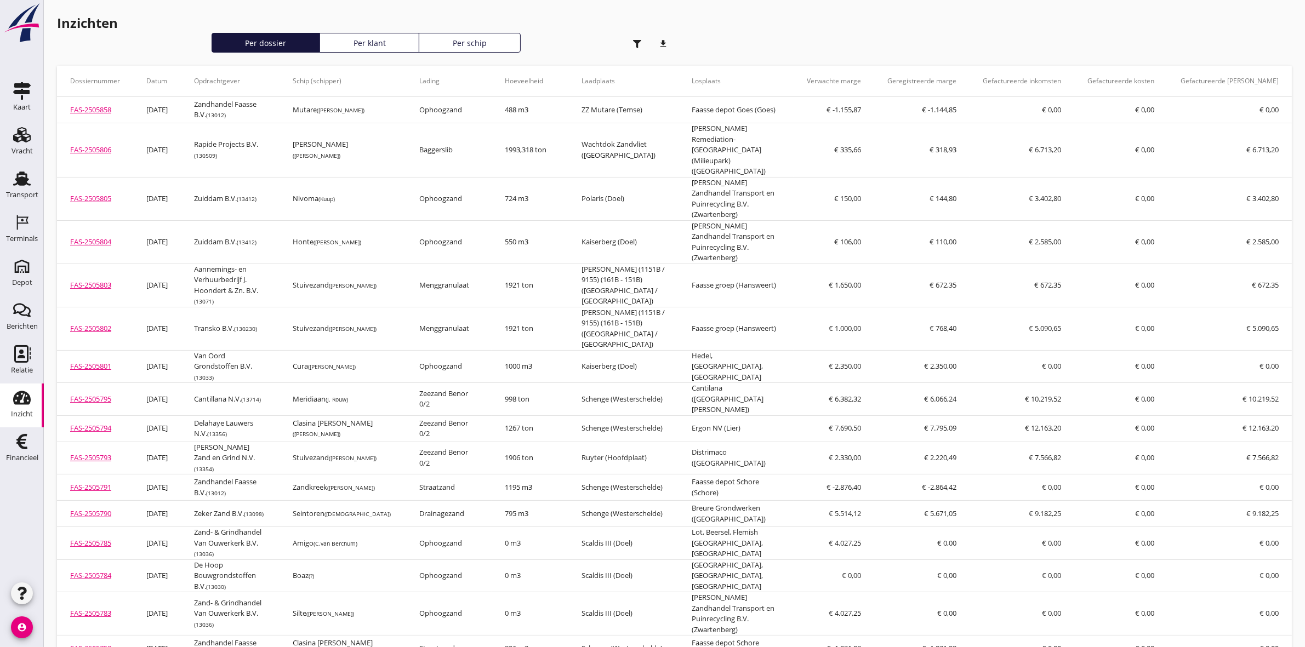
click at [629, 42] on div "button" at bounding box center [637, 44] width 22 height 22
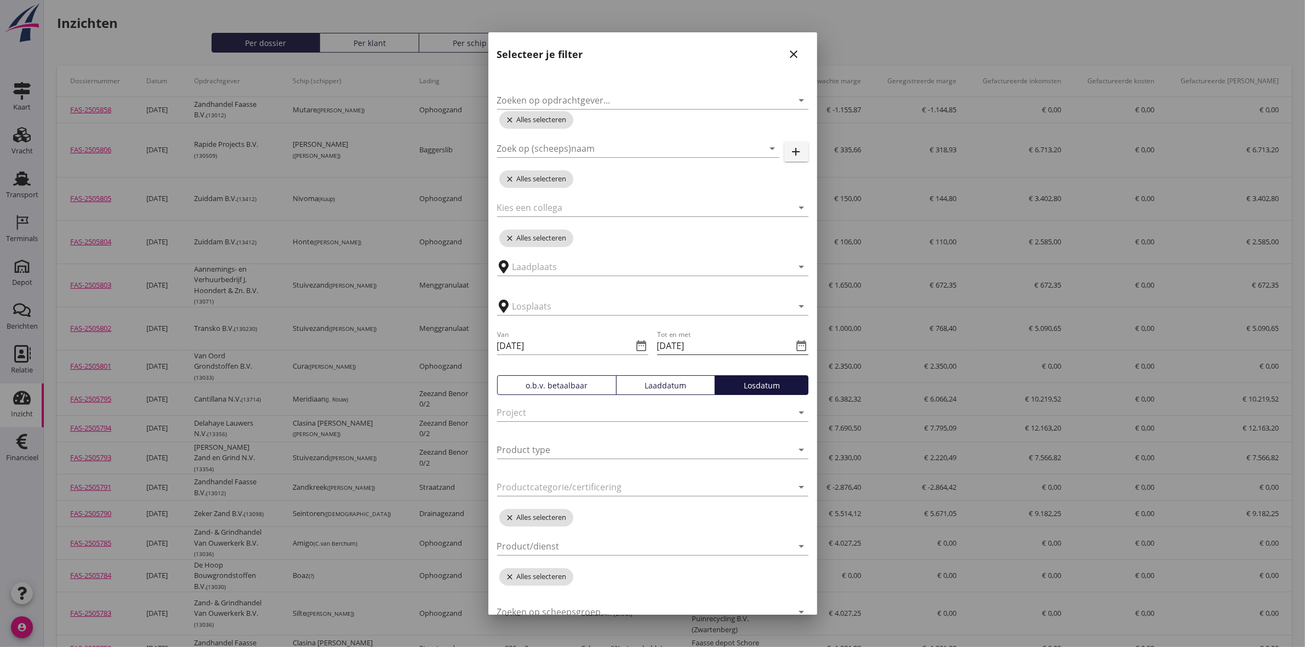
click at [795, 348] on icon "date_range" at bounding box center [801, 345] width 13 height 13
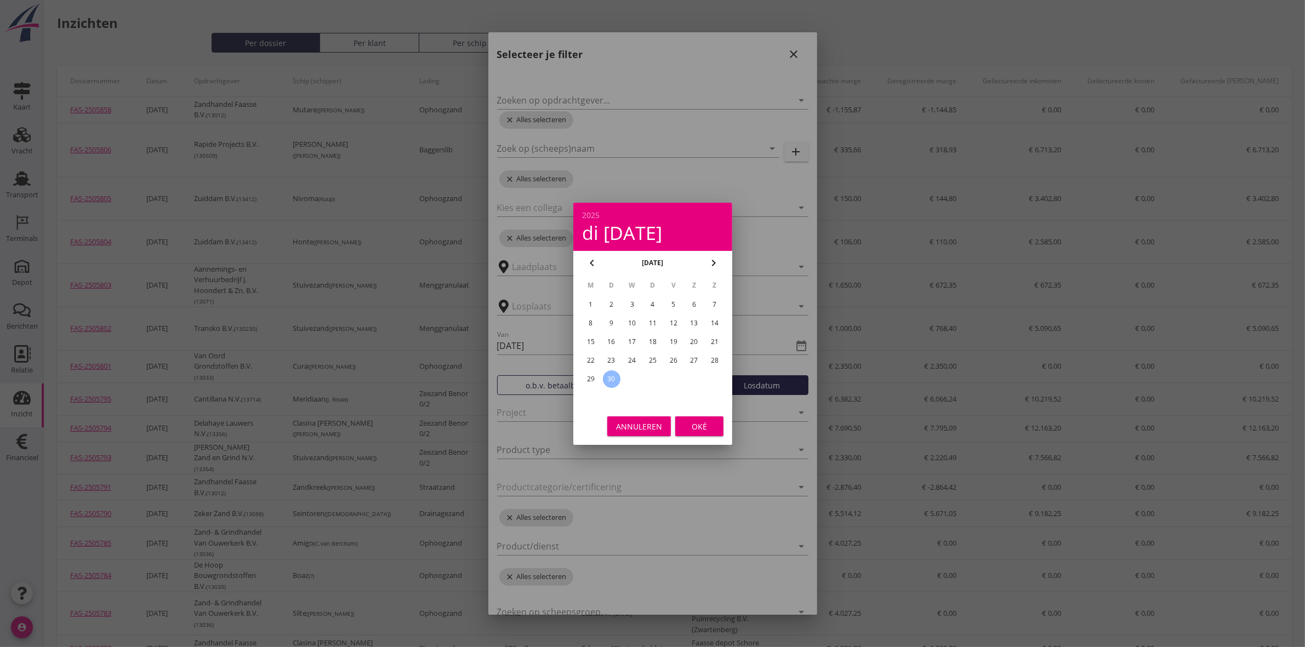
click at [719, 261] on icon "chevron_right" at bounding box center [713, 263] width 13 height 13
click at [637, 302] on div "1" at bounding box center [632, 305] width 18 height 18
type input "[DATE]"
click at [691, 422] on div "Oké" at bounding box center [699, 426] width 31 height 12
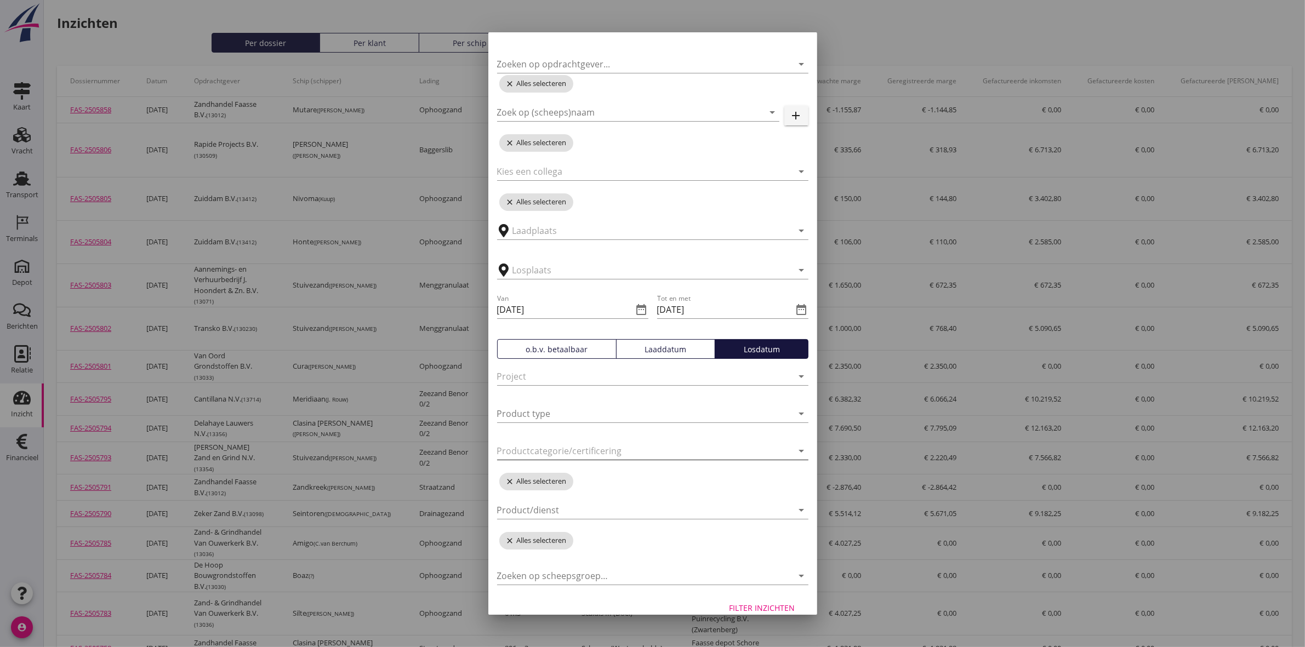
scroll to position [51, 0]
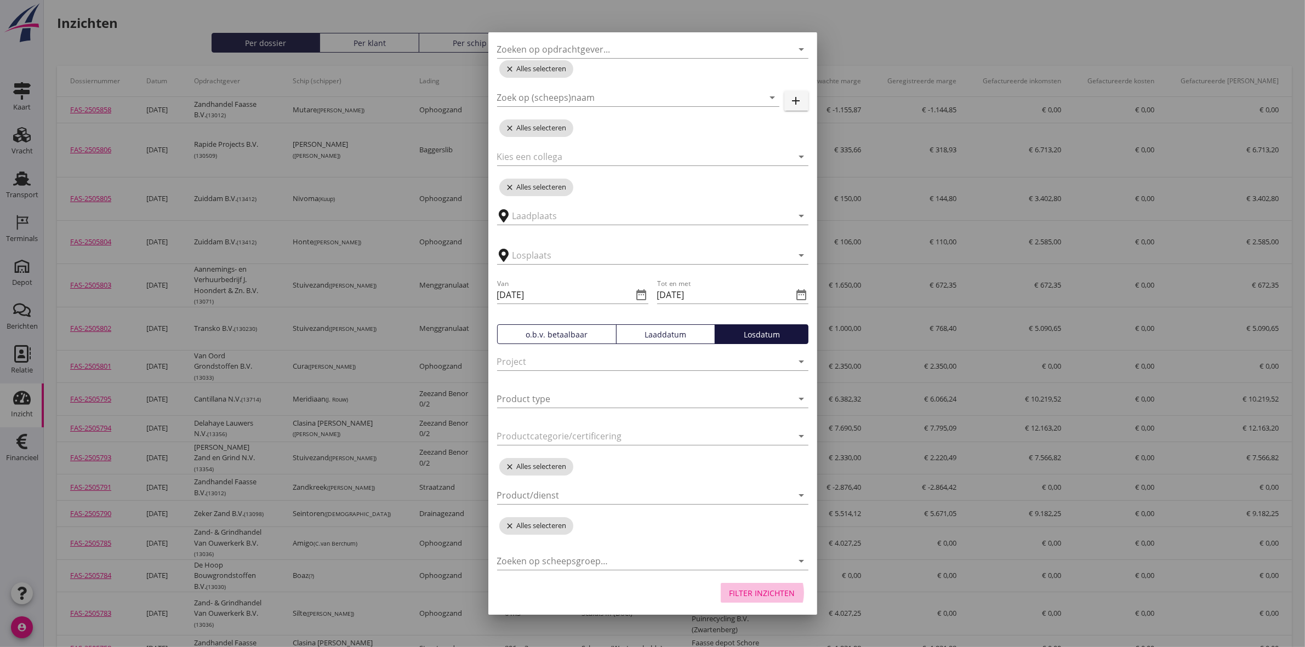
click at [758, 588] on div "Filter inzichten" at bounding box center [763, 594] width 66 height 12
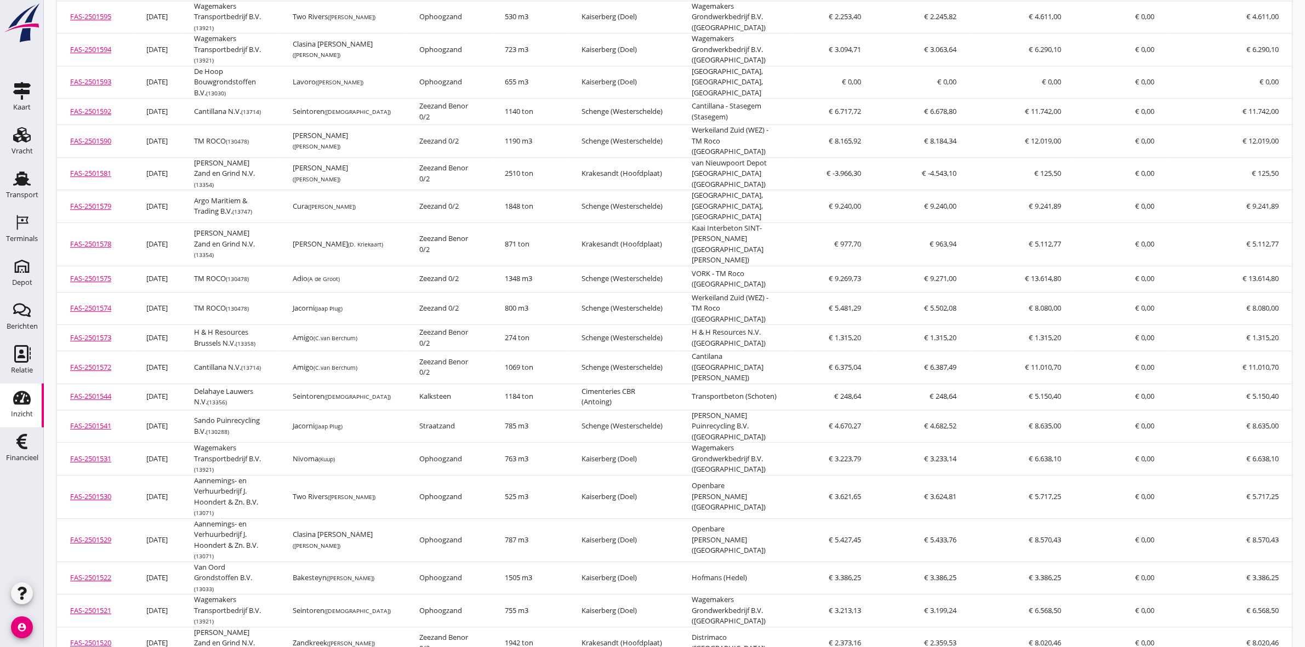
scroll to position [41944, 0]
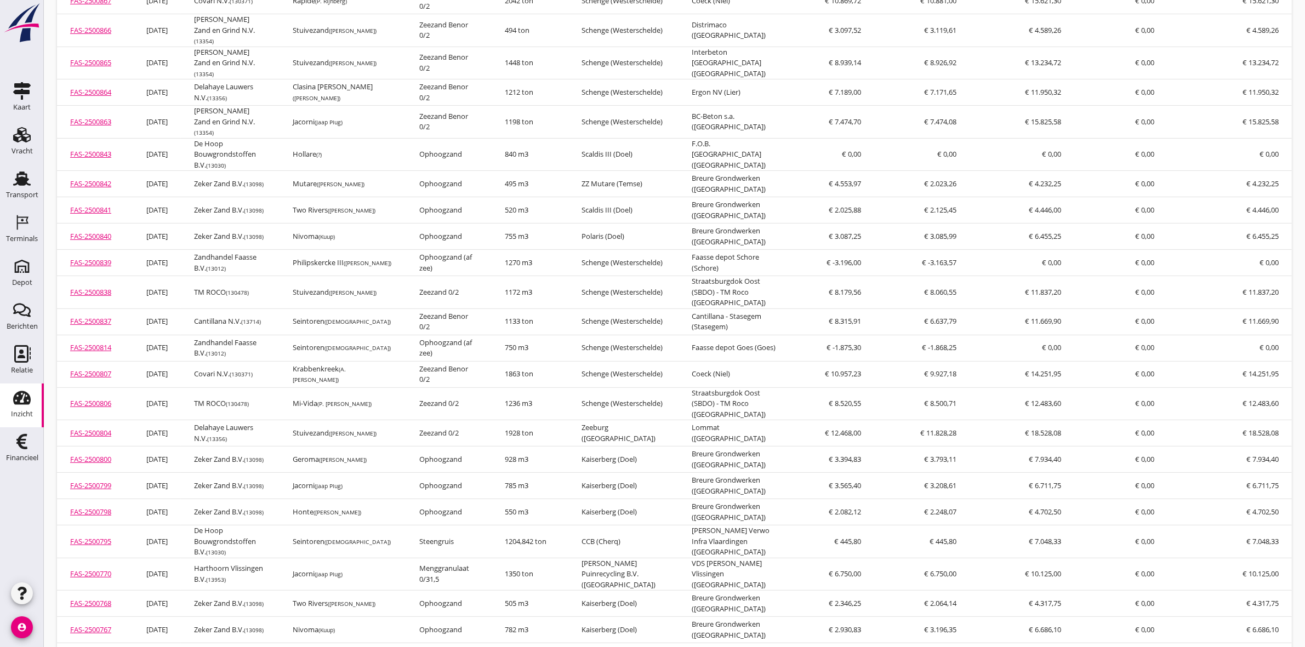
drag, startPoint x: 1123, startPoint y: 626, endPoint x: 1113, endPoint y: 629, distance: 9.7
drag, startPoint x: 1100, startPoint y: 625, endPoint x: 1047, endPoint y: 630, distance: 53.4
copy td "€ 10.976.052,78"
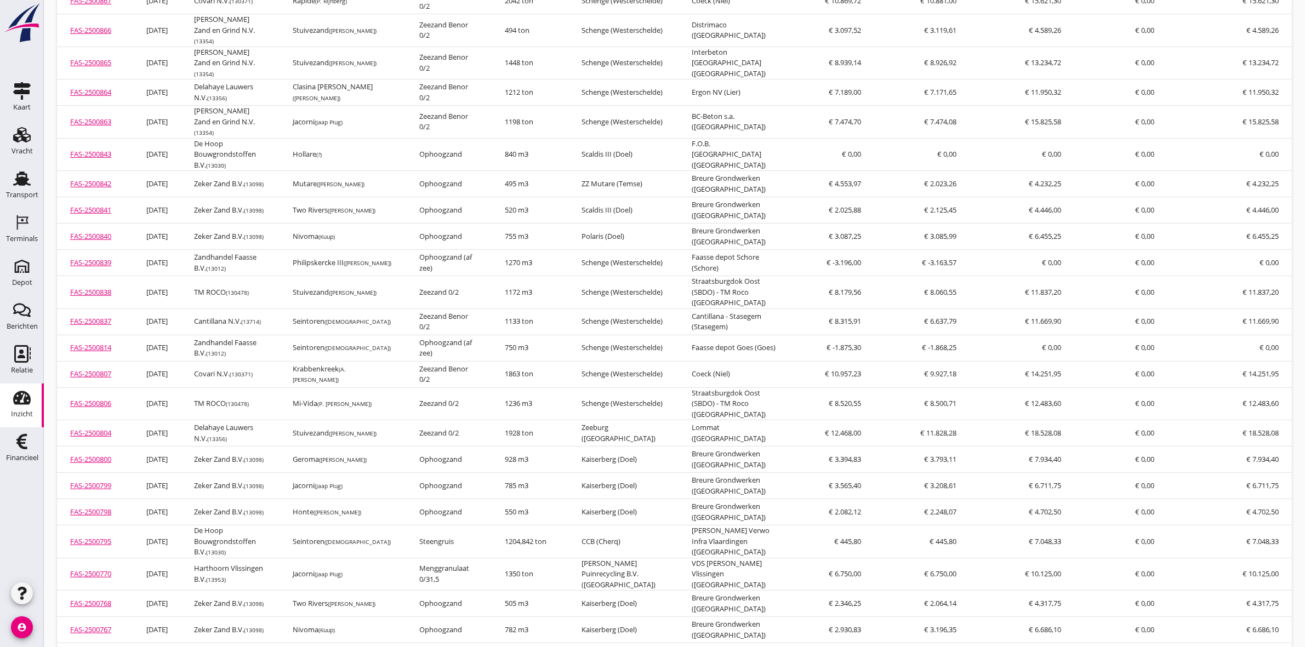
scroll to position [0, 0]
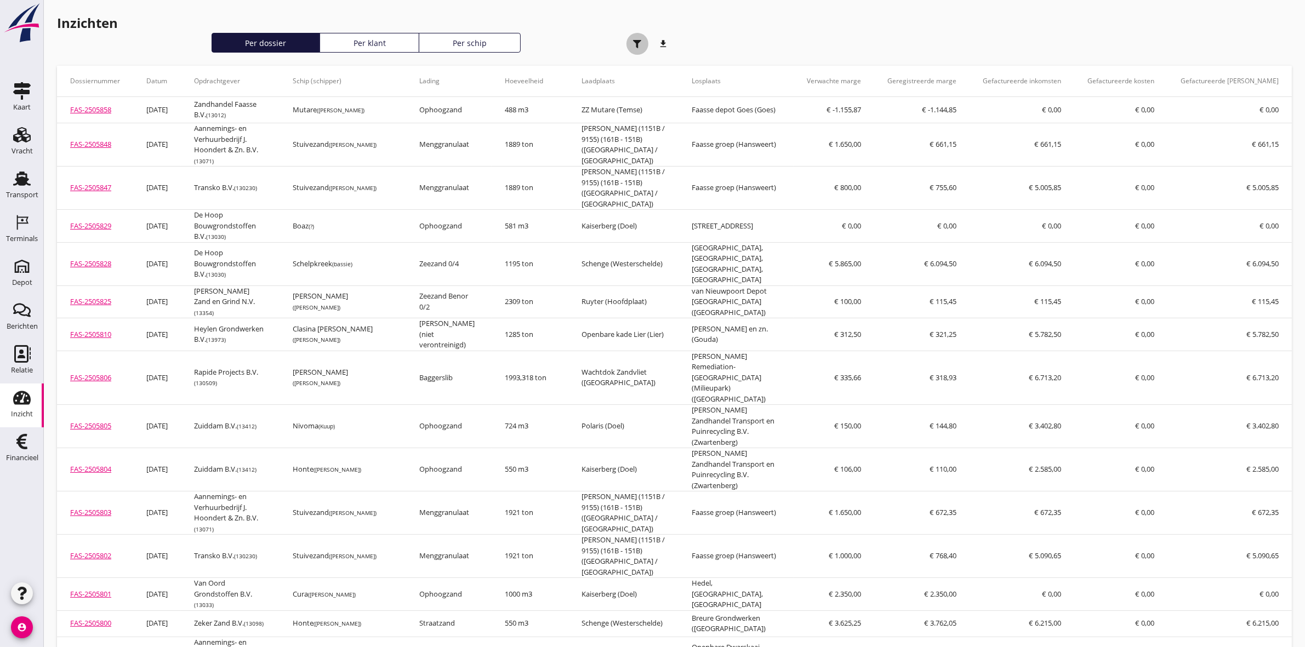
click at [640, 45] on icon "button" at bounding box center [637, 44] width 8 height 8
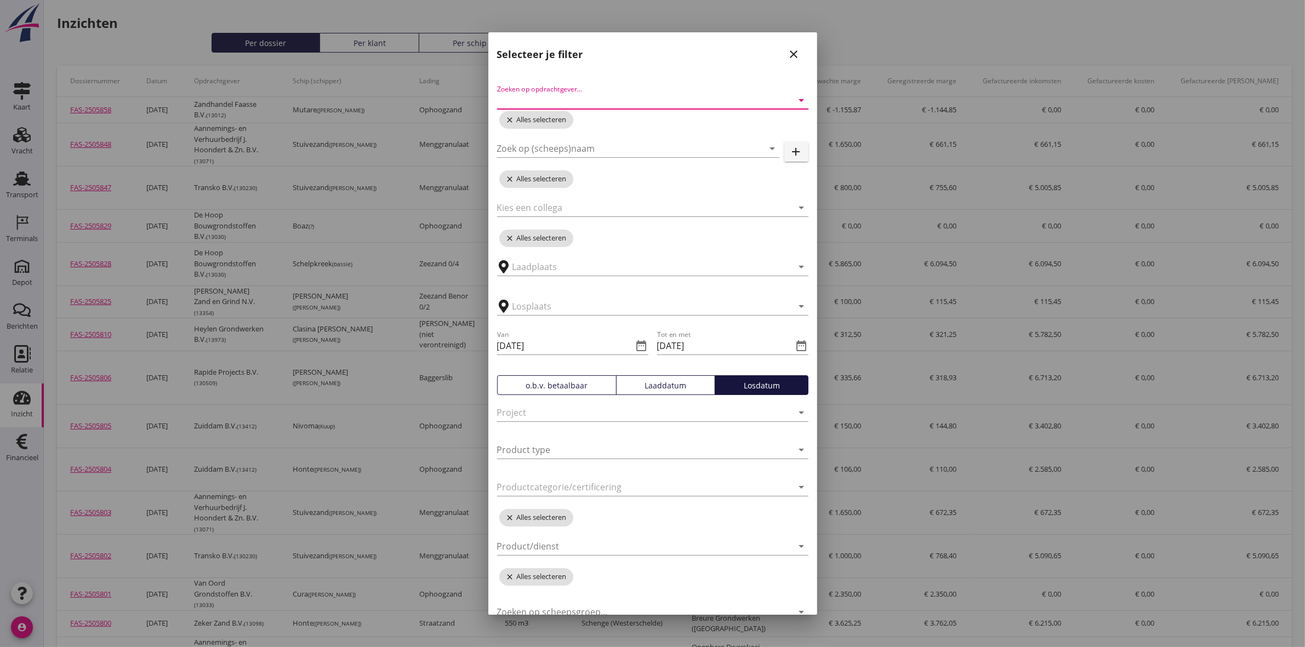
click at [633, 100] on input "Zoeken op opdrachtgever..." at bounding box center [637, 101] width 281 height 18
type input "oord"
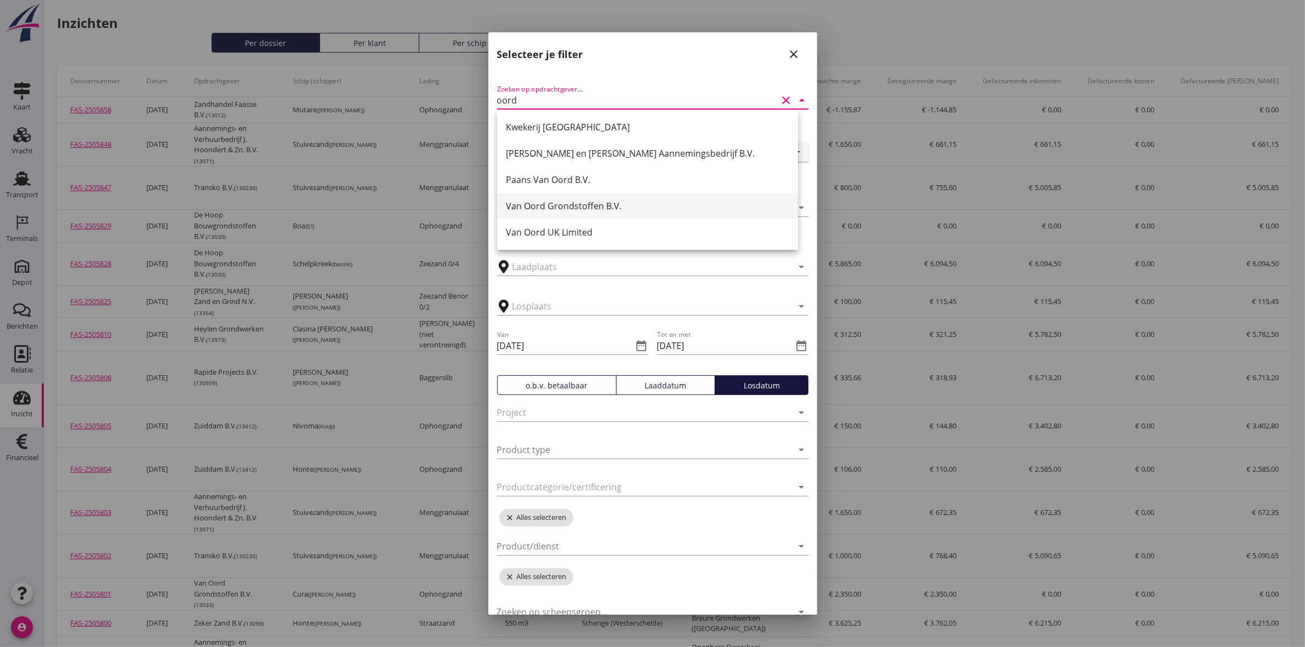
click at [642, 200] on div "Van Oord Grondstoffen B.V." at bounding box center [647, 206] width 283 height 13
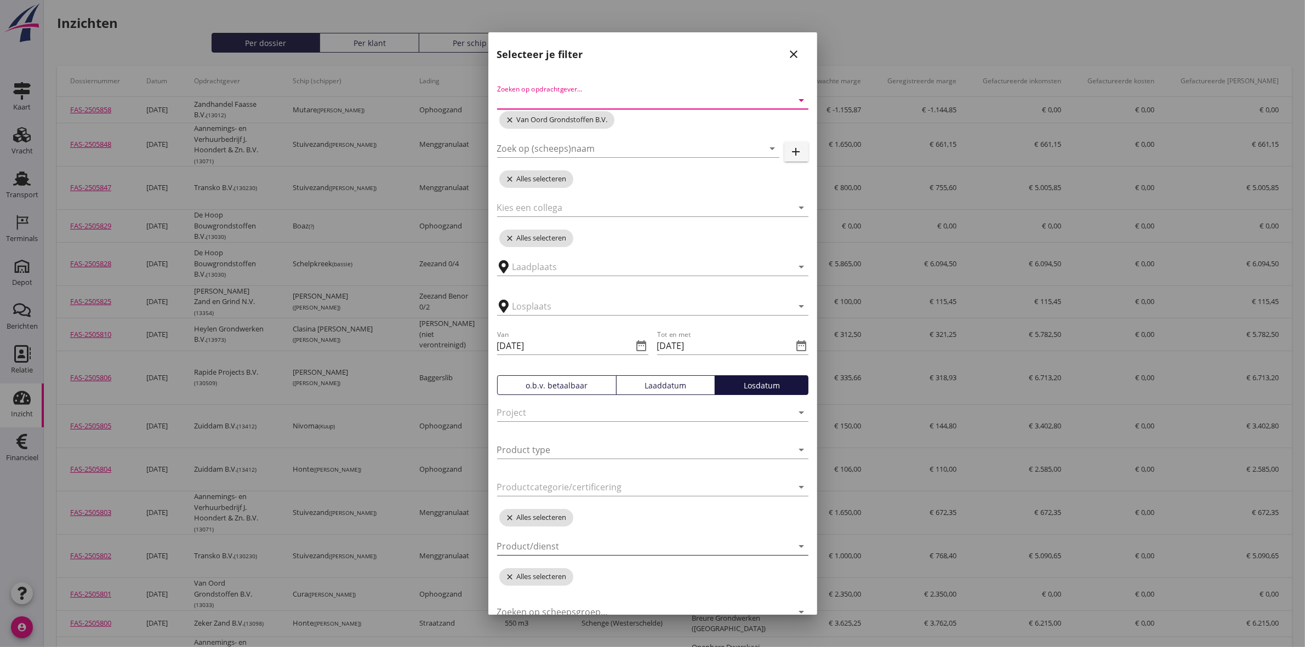
scroll to position [51, 0]
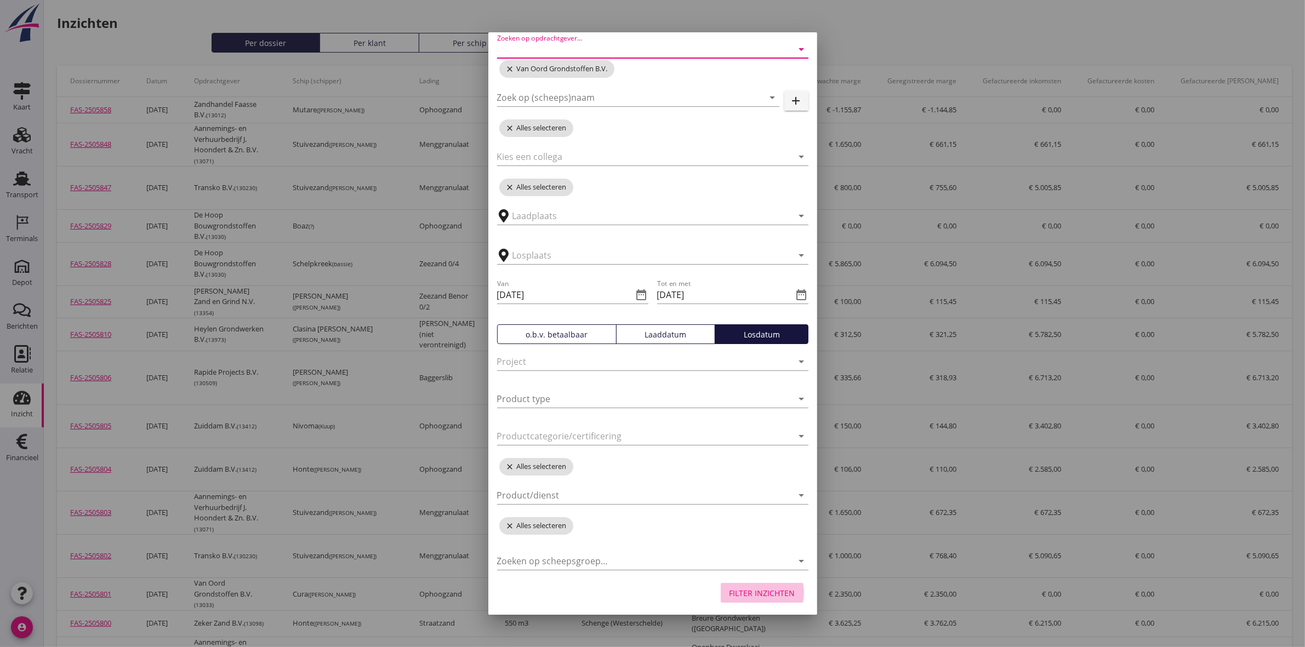
click at [755, 596] on div "Filter inzichten" at bounding box center [763, 594] width 66 height 12
